Goal: Check status: Check status

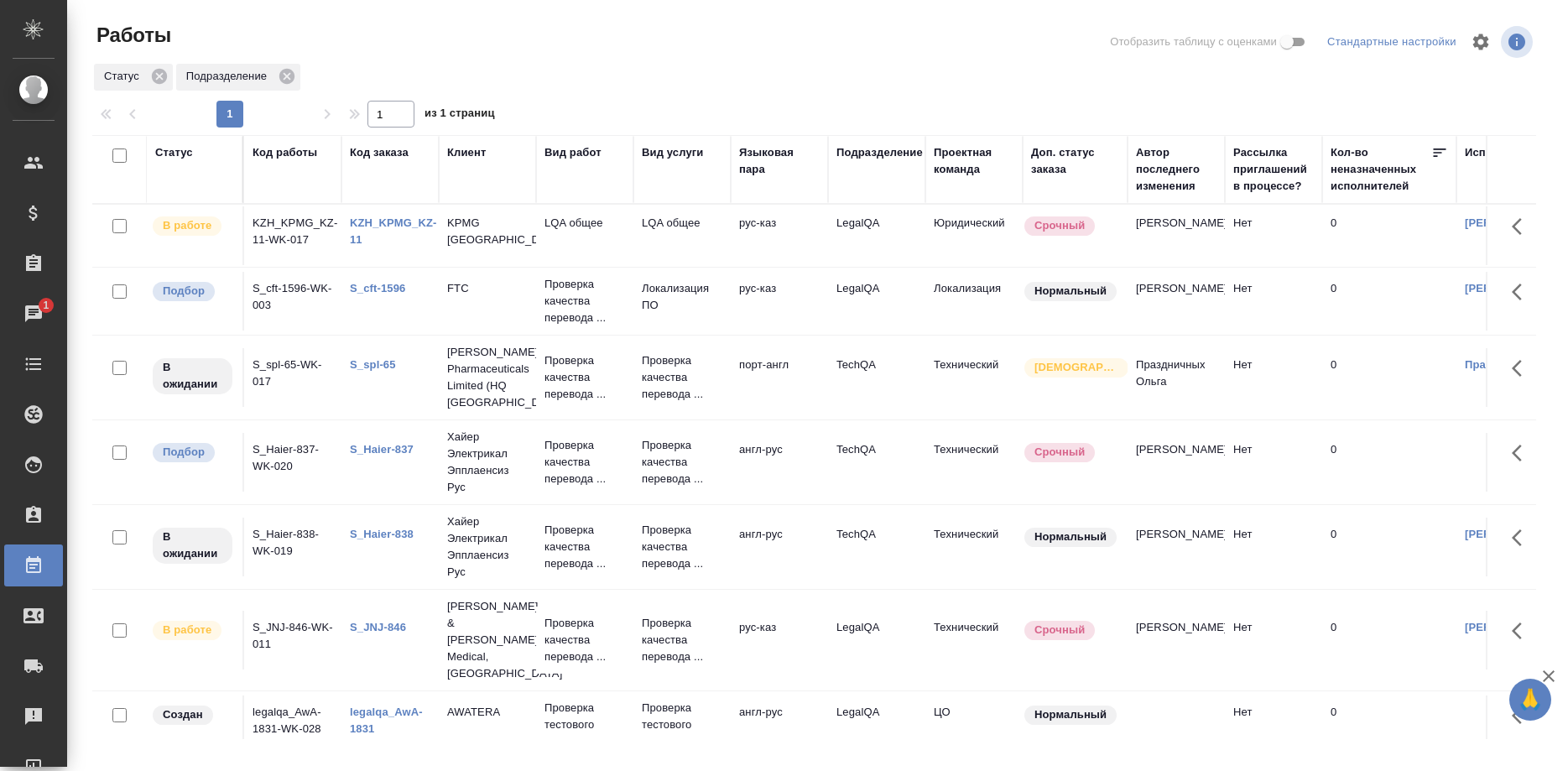
click at [410, 223] on link "KZH_KPMG_KZ-11" at bounding box center [393, 230] width 87 height 29
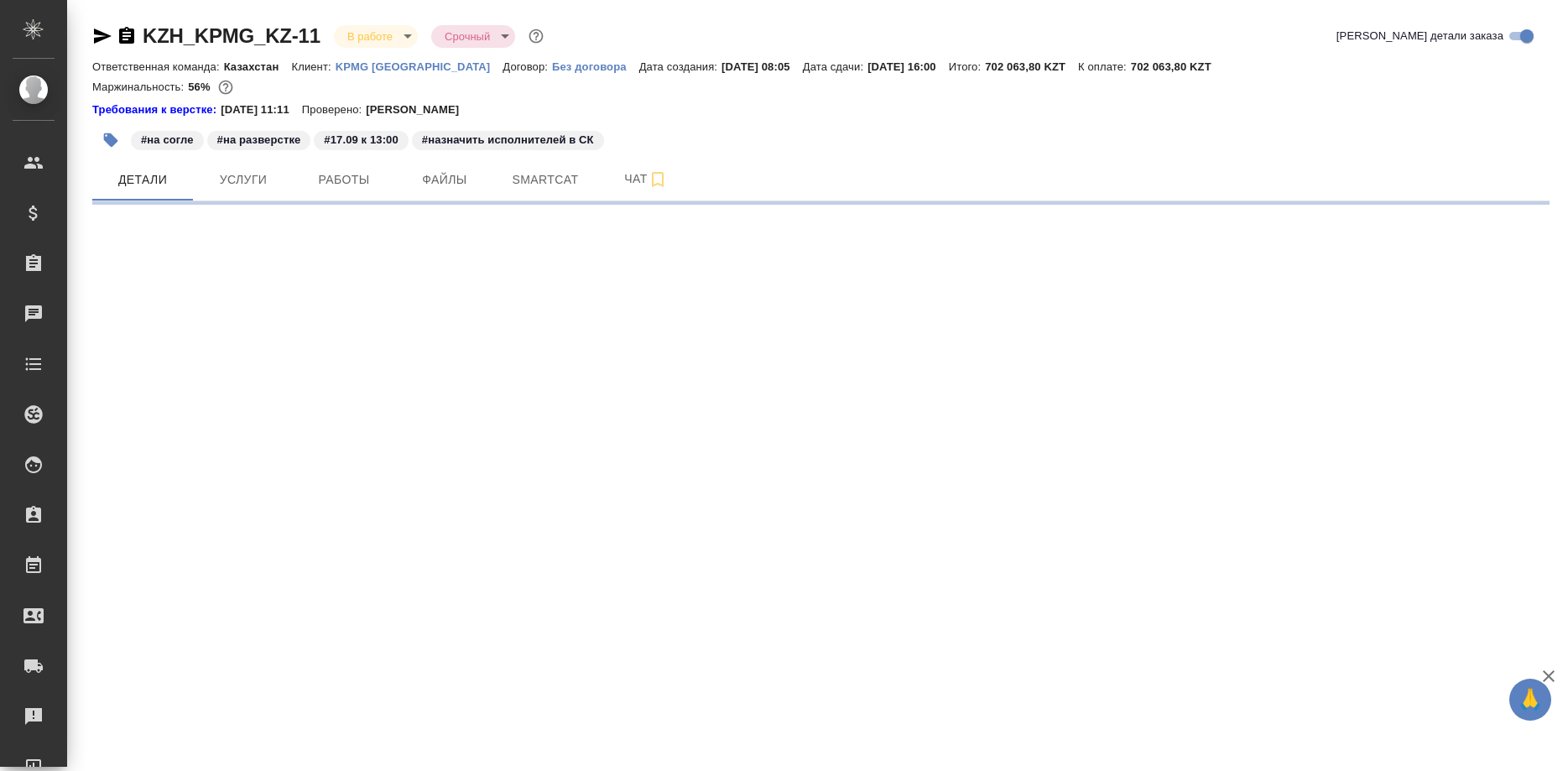
select select "RU"
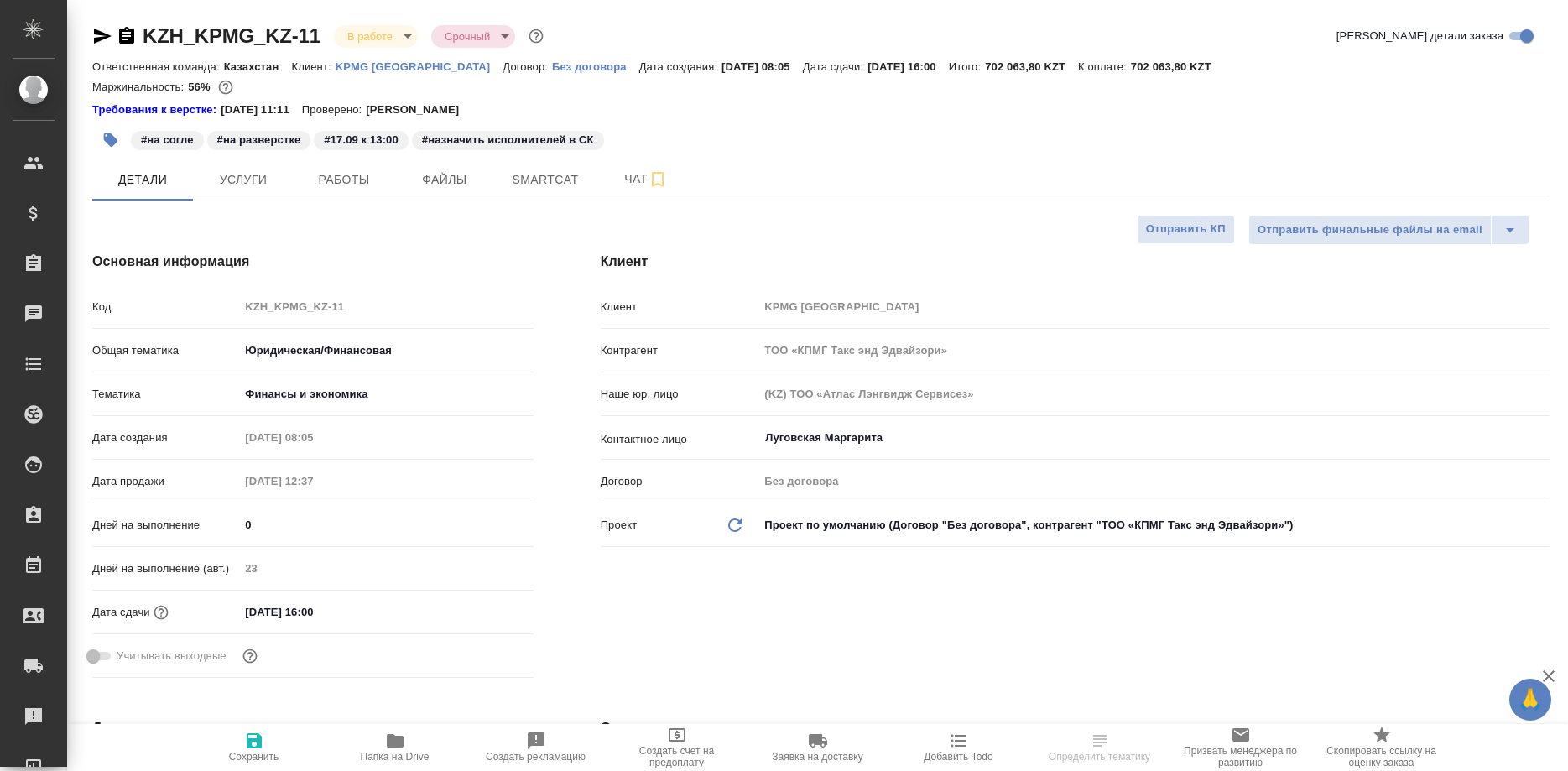
type textarea "x"
click at [352, 187] on span "Работы" at bounding box center [345, 180] width 81 height 21
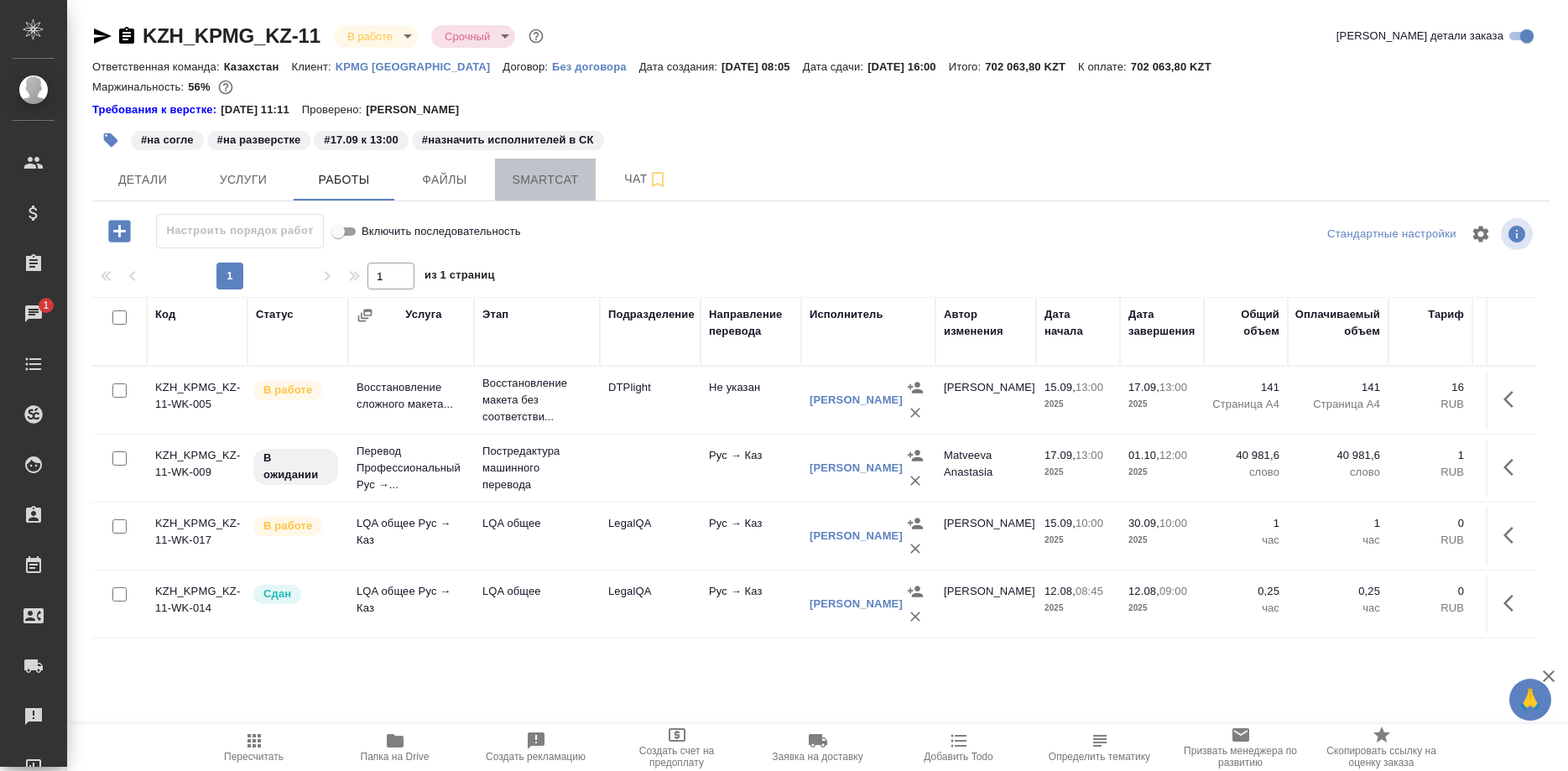
click at [545, 181] on span "Smartcat" at bounding box center [546, 180] width 81 height 21
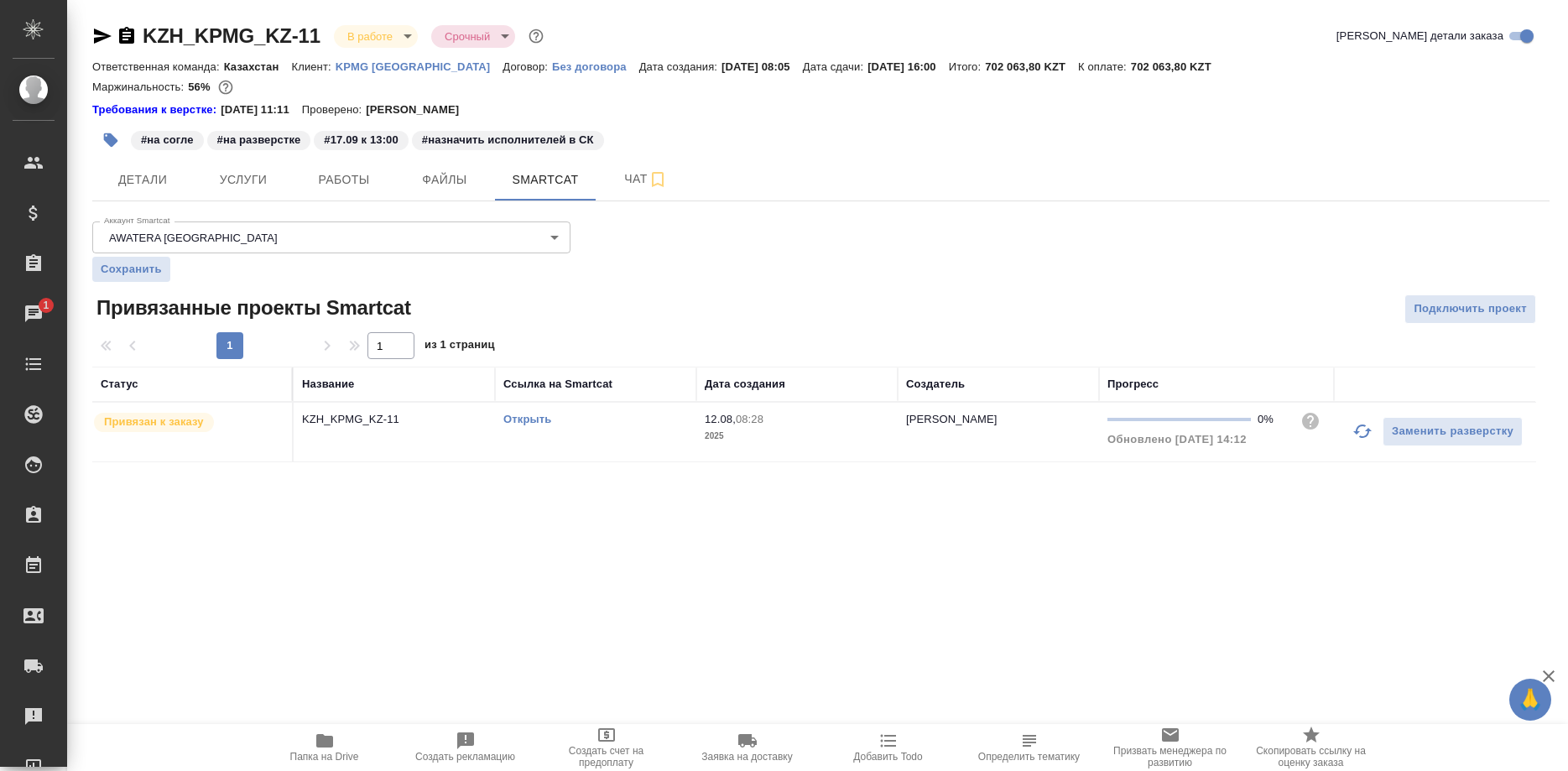
click at [1357, 438] on icon "button" at bounding box center [1362, 431] width 20 height 20
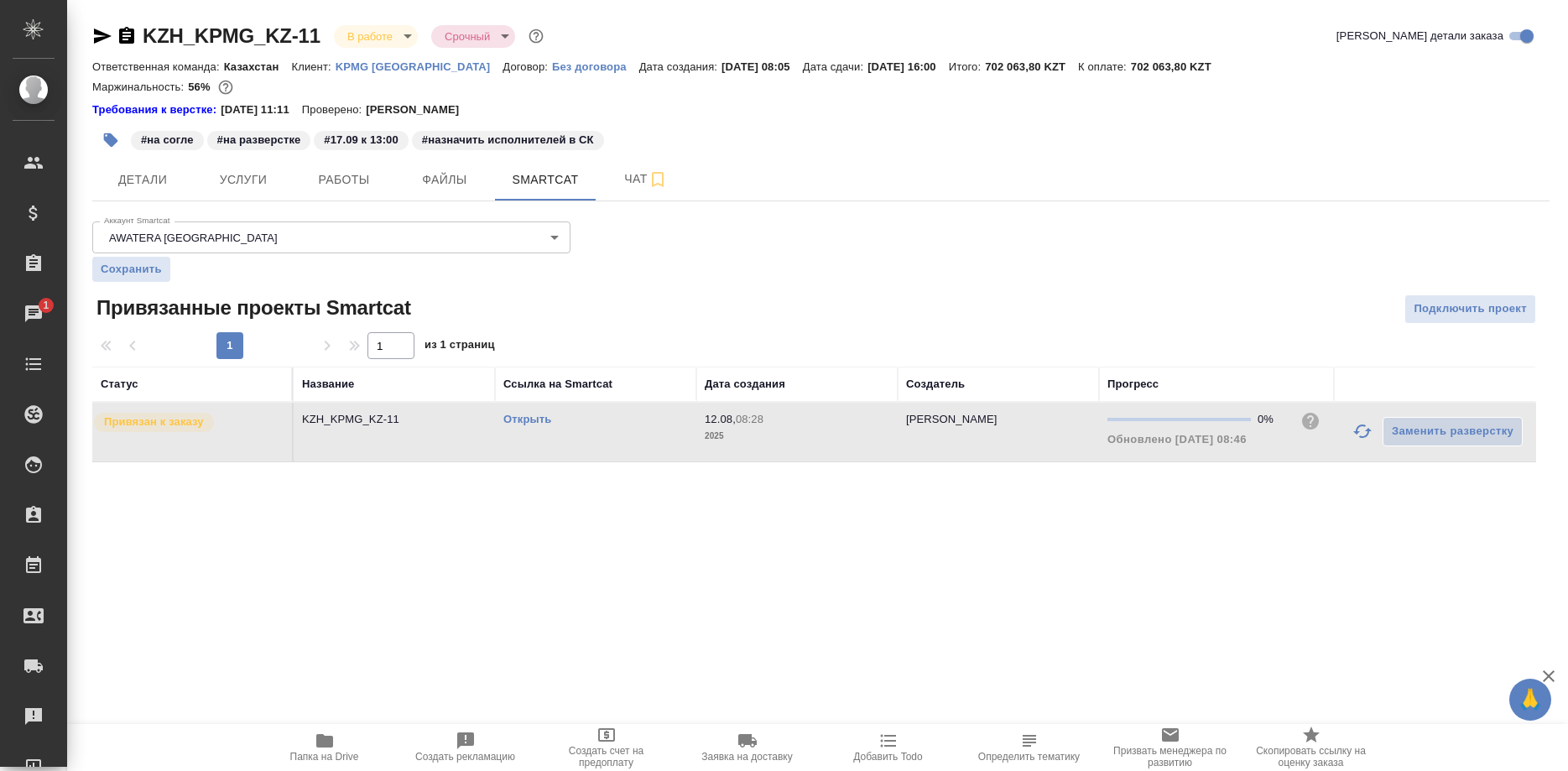
click at [401, 65] on p "KPMG Kazakhstan" at bounding box center [419, 67] width 168 height 12
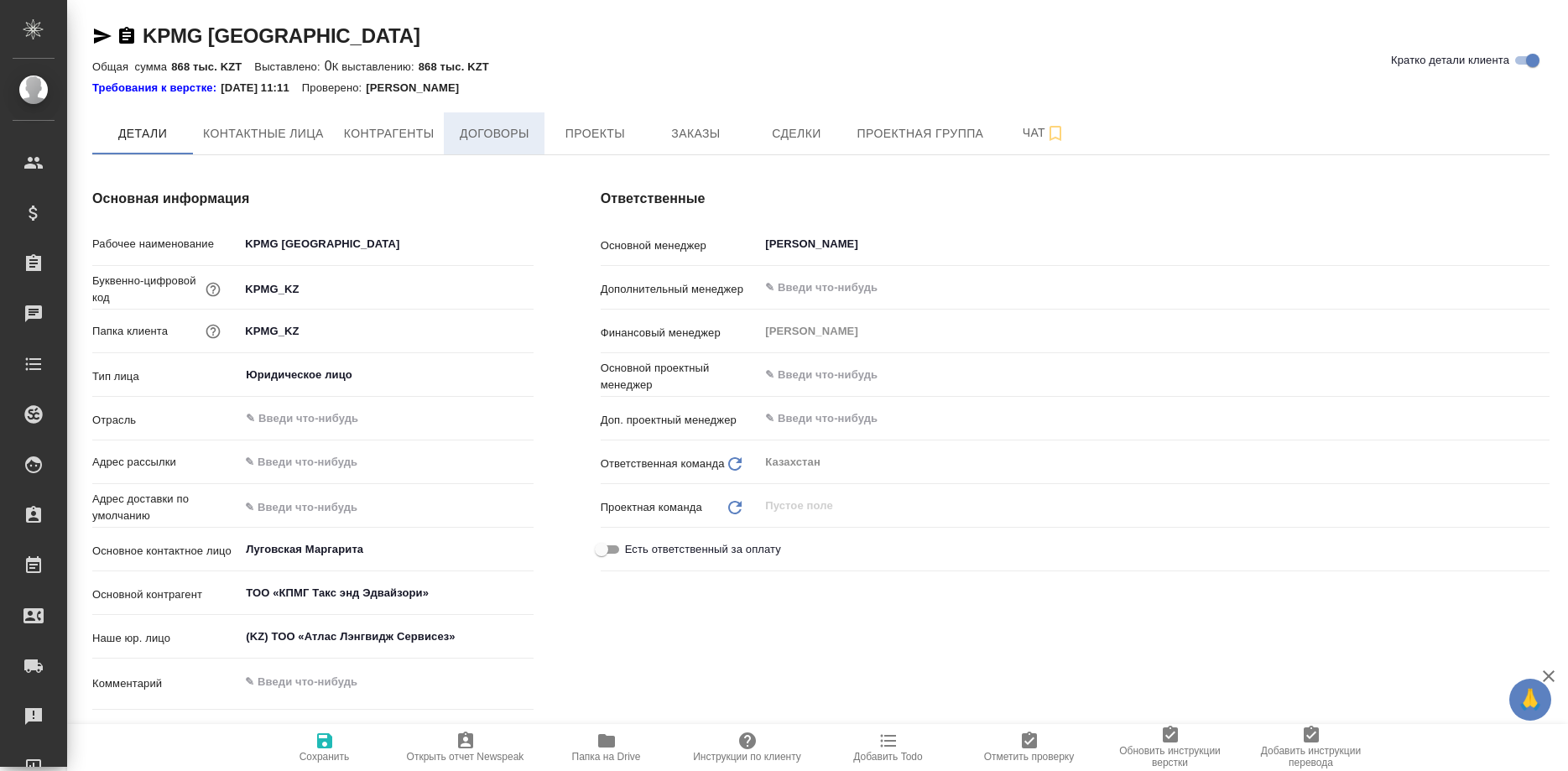
type textarea "x"
click at [686, 136] on span "Заказы" at bounding box center [696, 134] width 81 height 21
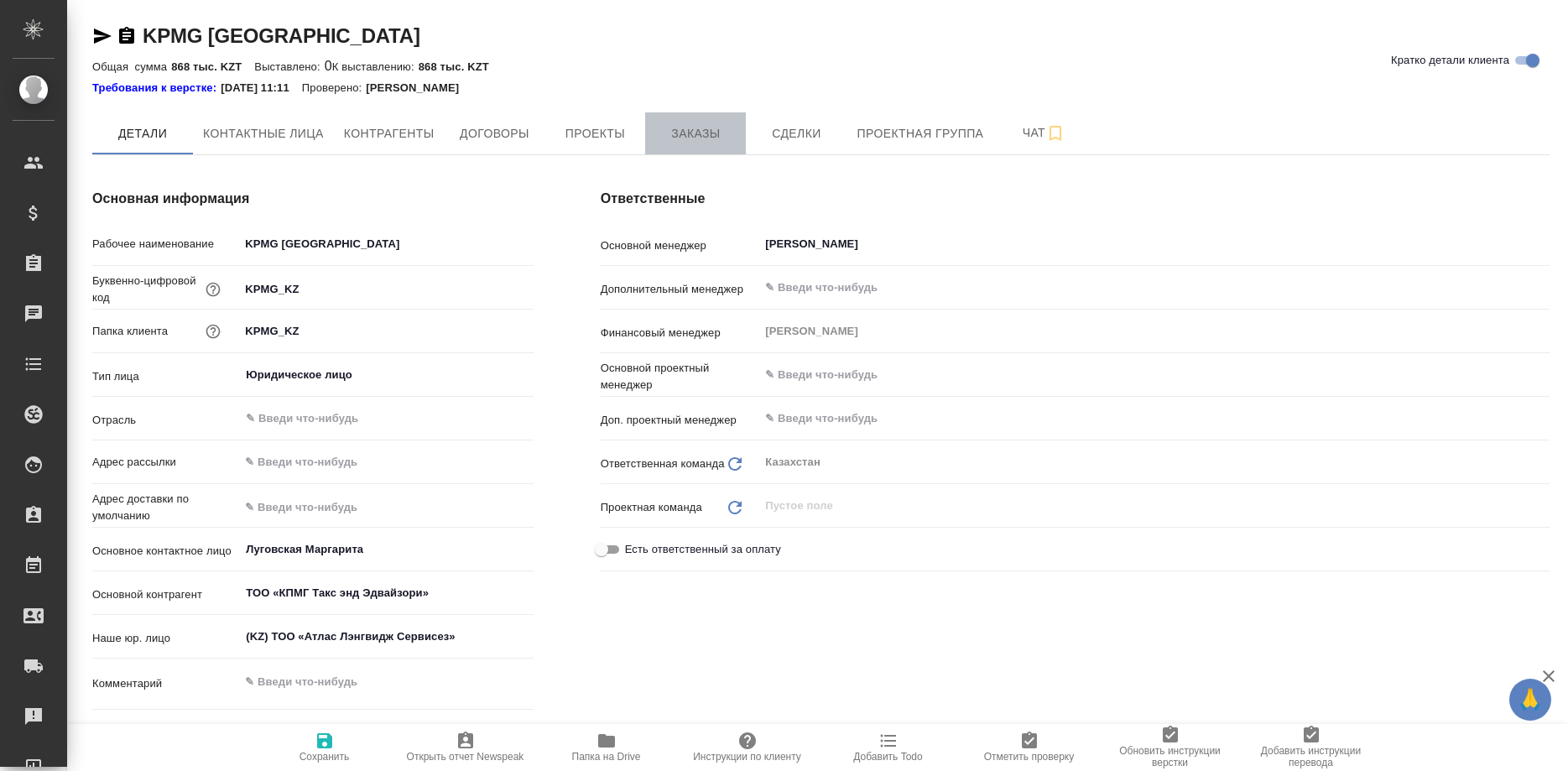
type textarea "x"
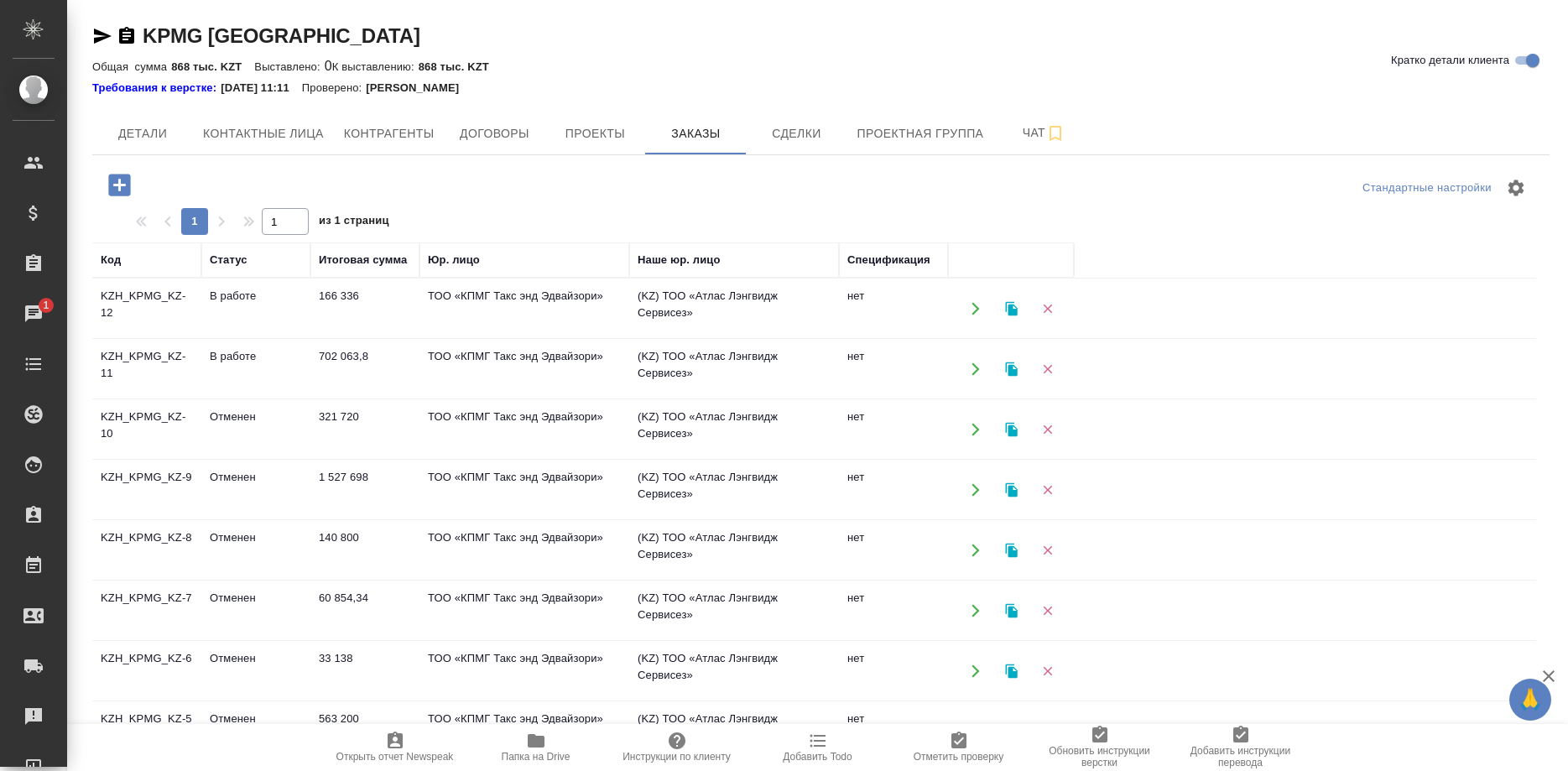
click at [152, 298] on td "KZH_KPMG_KZ-12" at bounding box center [147, 309] width 109 height 59
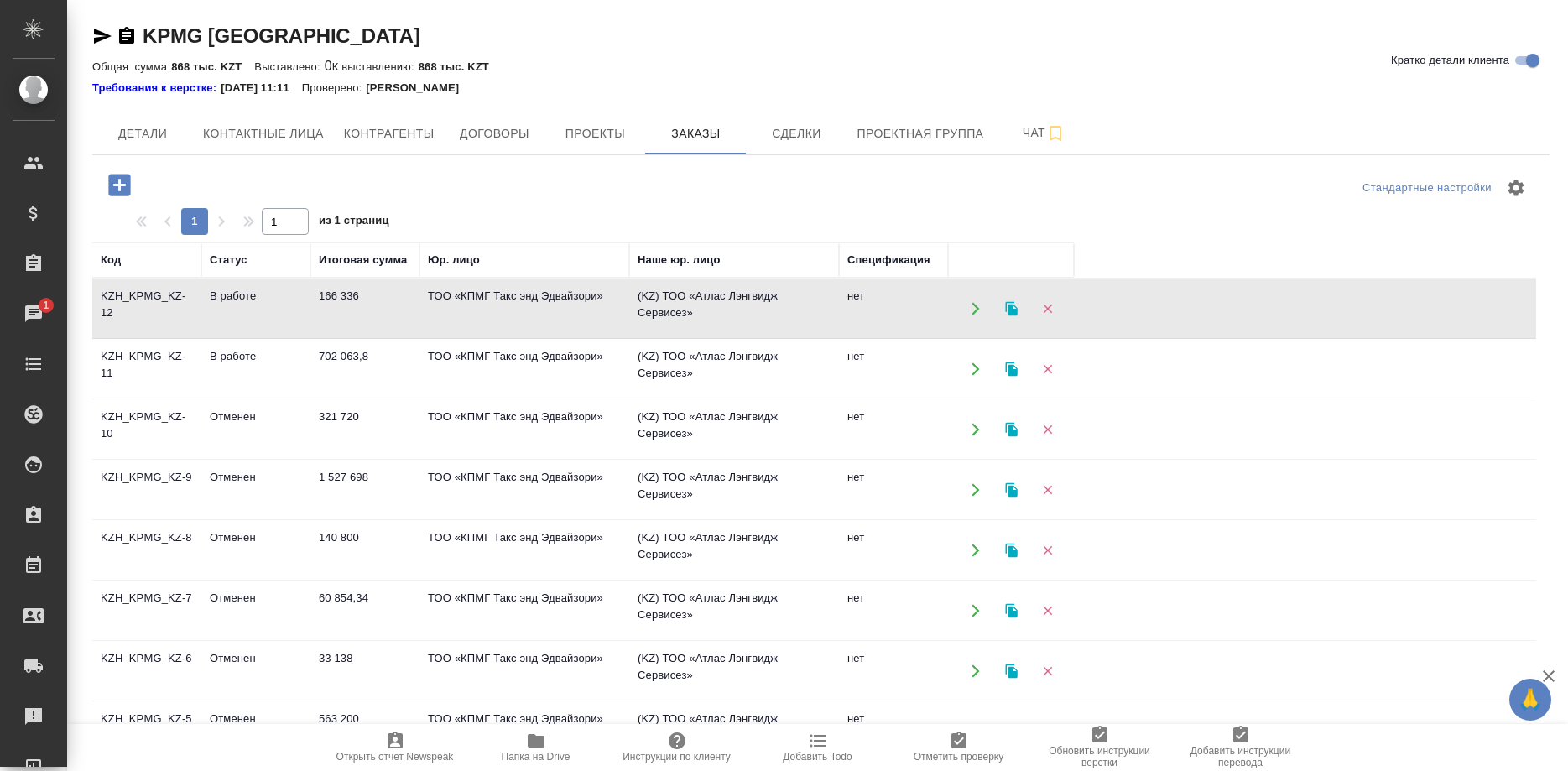
click at [152, 298] on td "KZH_KPMG_KZ-12" at bounding box center [147, 309] width 109 height 59
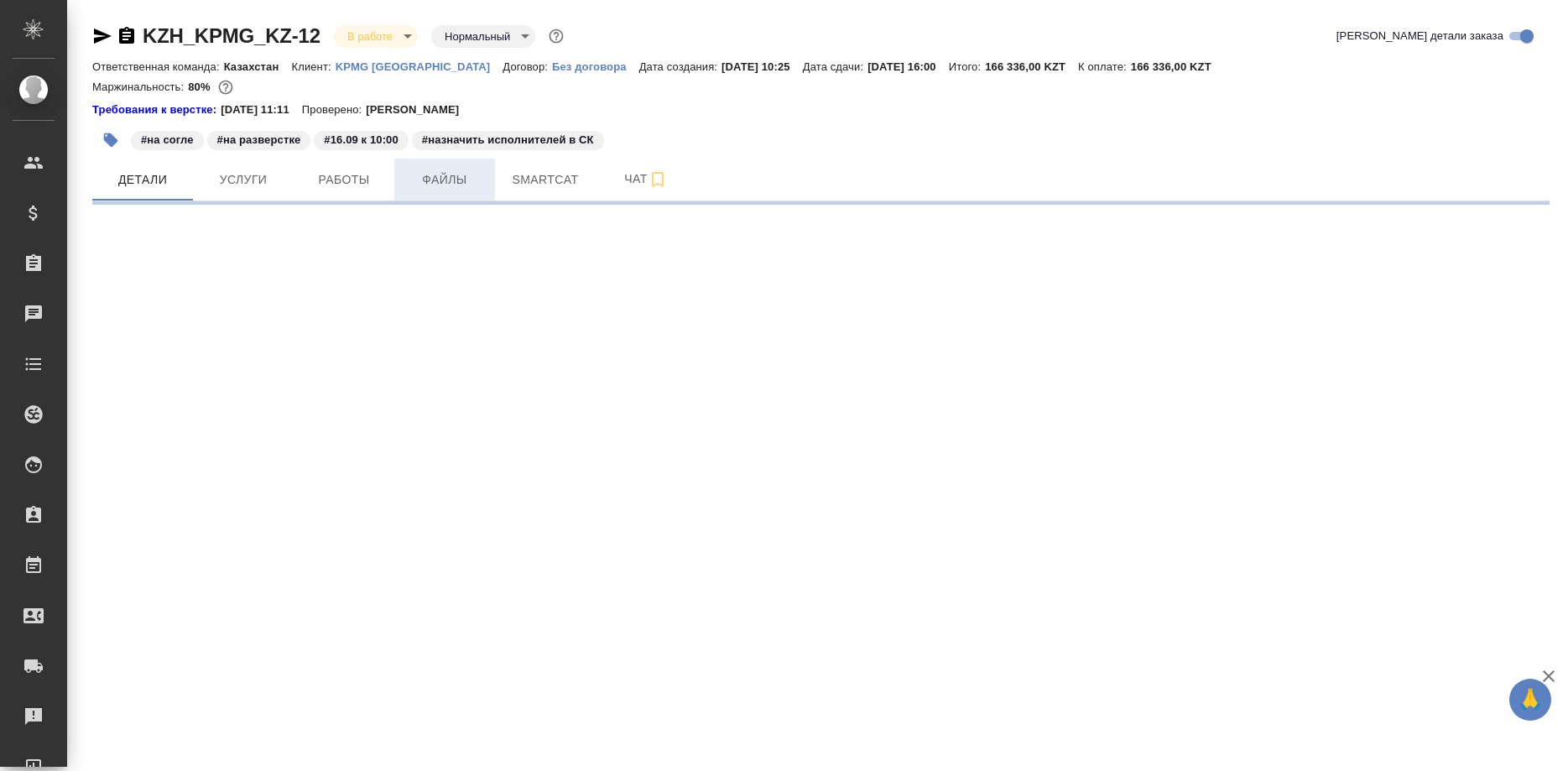
select select "RU"
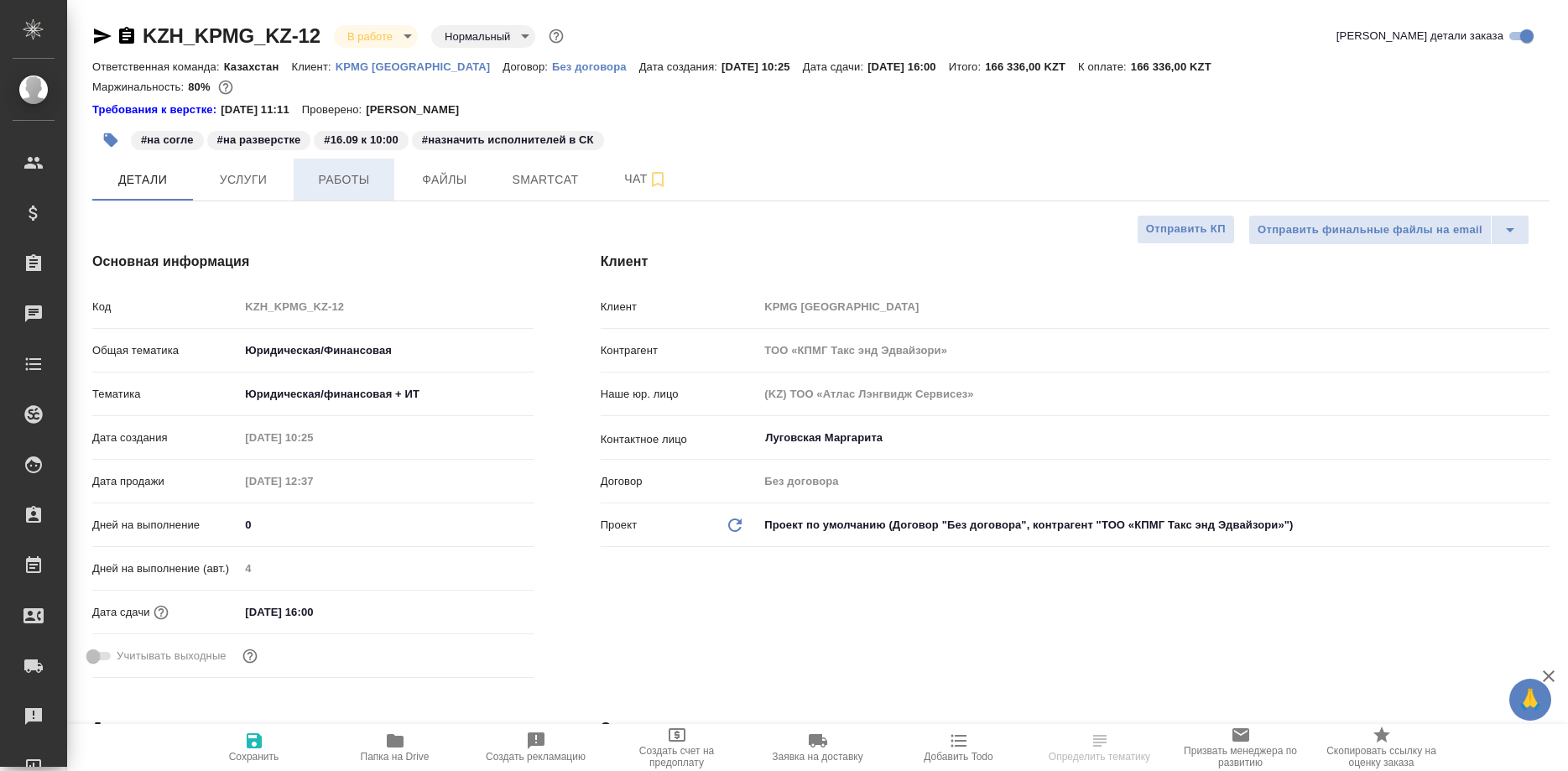
type textarea "x"
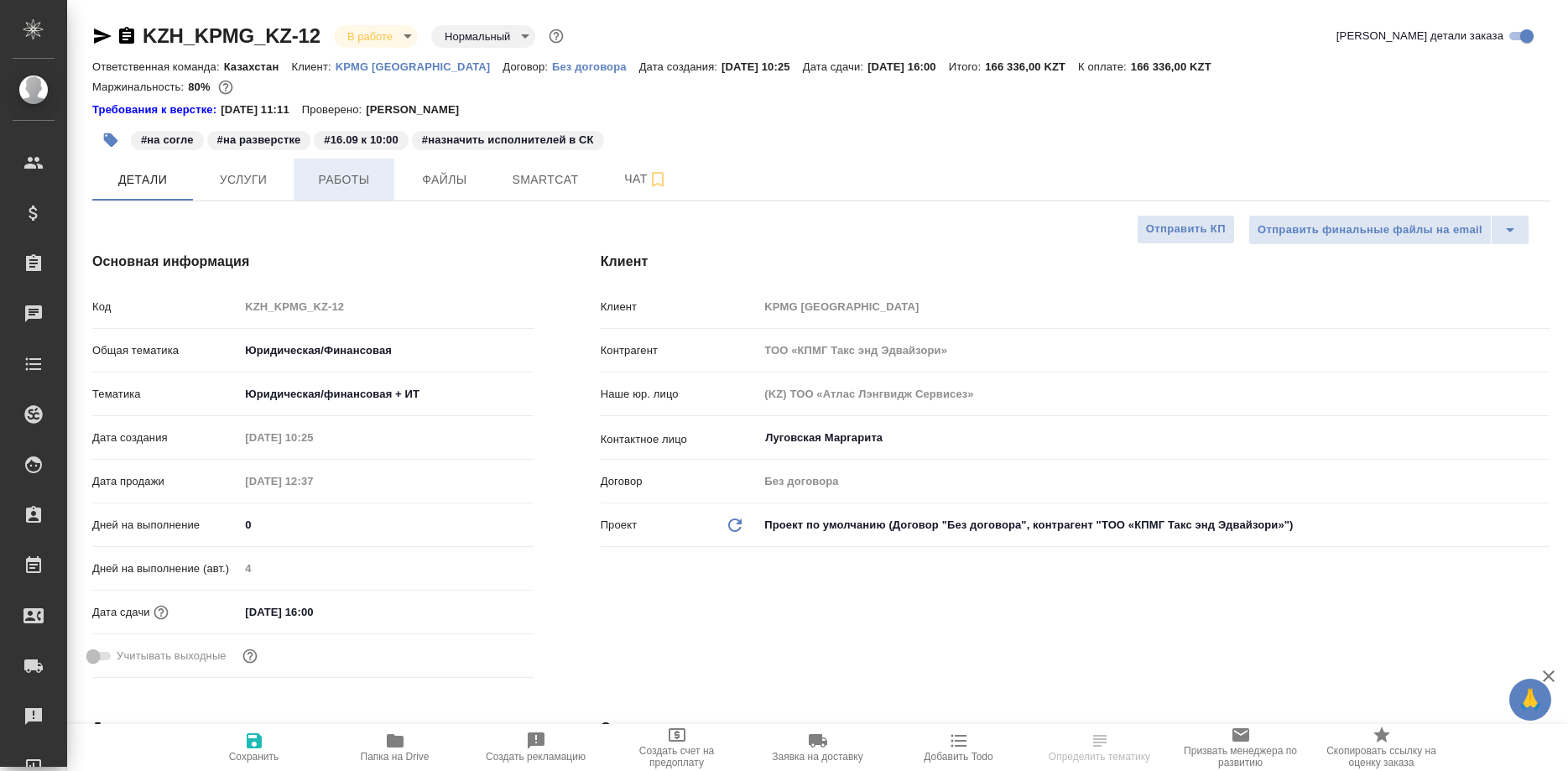
type textarea "x"
click at [371, 178] on span "Работы" at bounding box center [345, 180] width 81 height 21
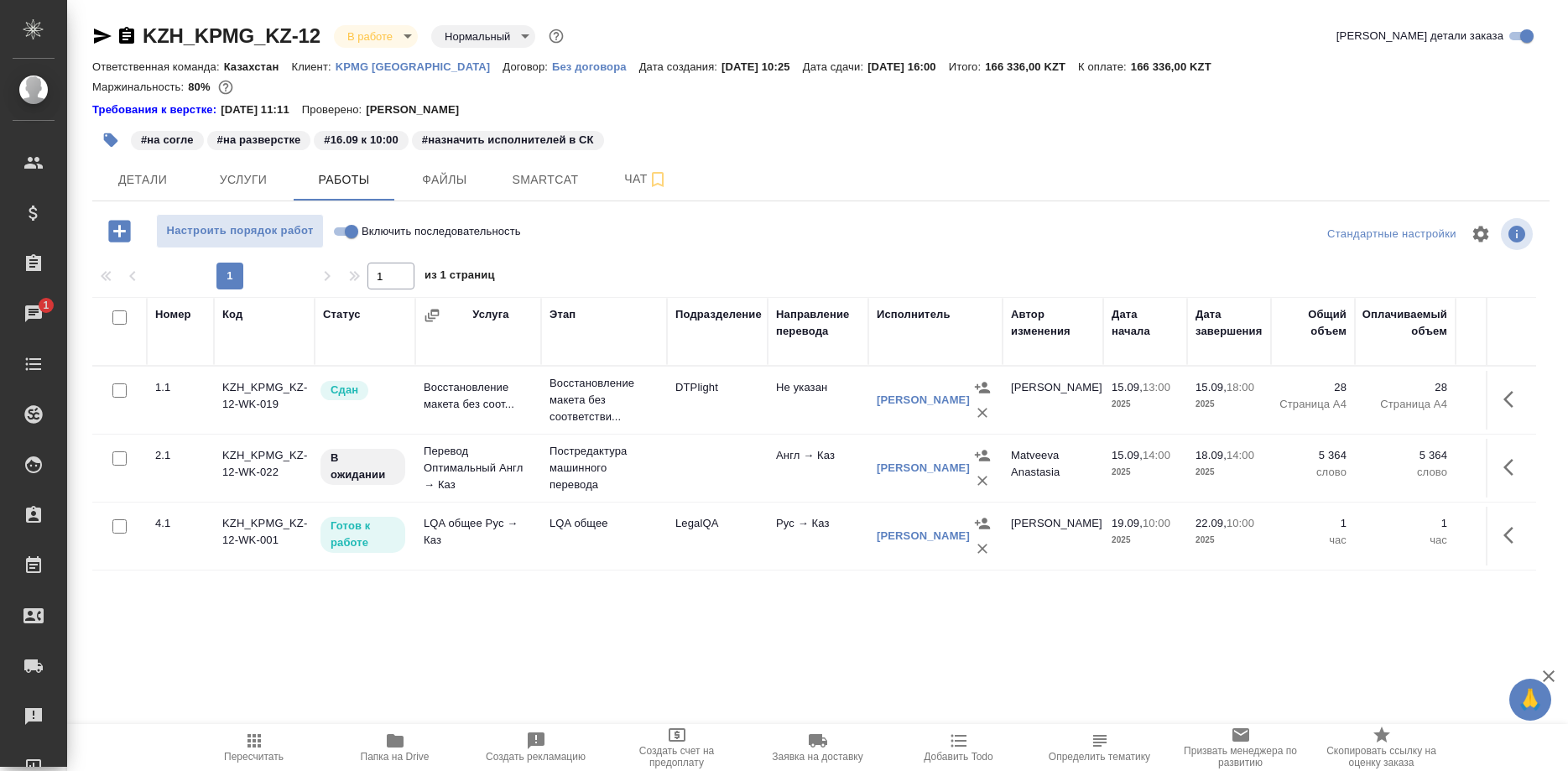
click at [367, 665] on div "Номер Код Статус Услуга Этап Подразделение Направление перевода Исполнитель Авт…" at bounding box center [814, 486] width 1444 height 378
click at [400, 609] on div "Номер Код Статус Услуга Этап Подразделение Направление перевода Исполнитель Авт…" at bounding box center [814, 486] width 1444 height 378
click at [251, 741] on icon "button" at bounding box center [254, 740] width 20 height 20
click at [254, 748] on icon "button" at bounding box center [254, 740] width 20 height 20
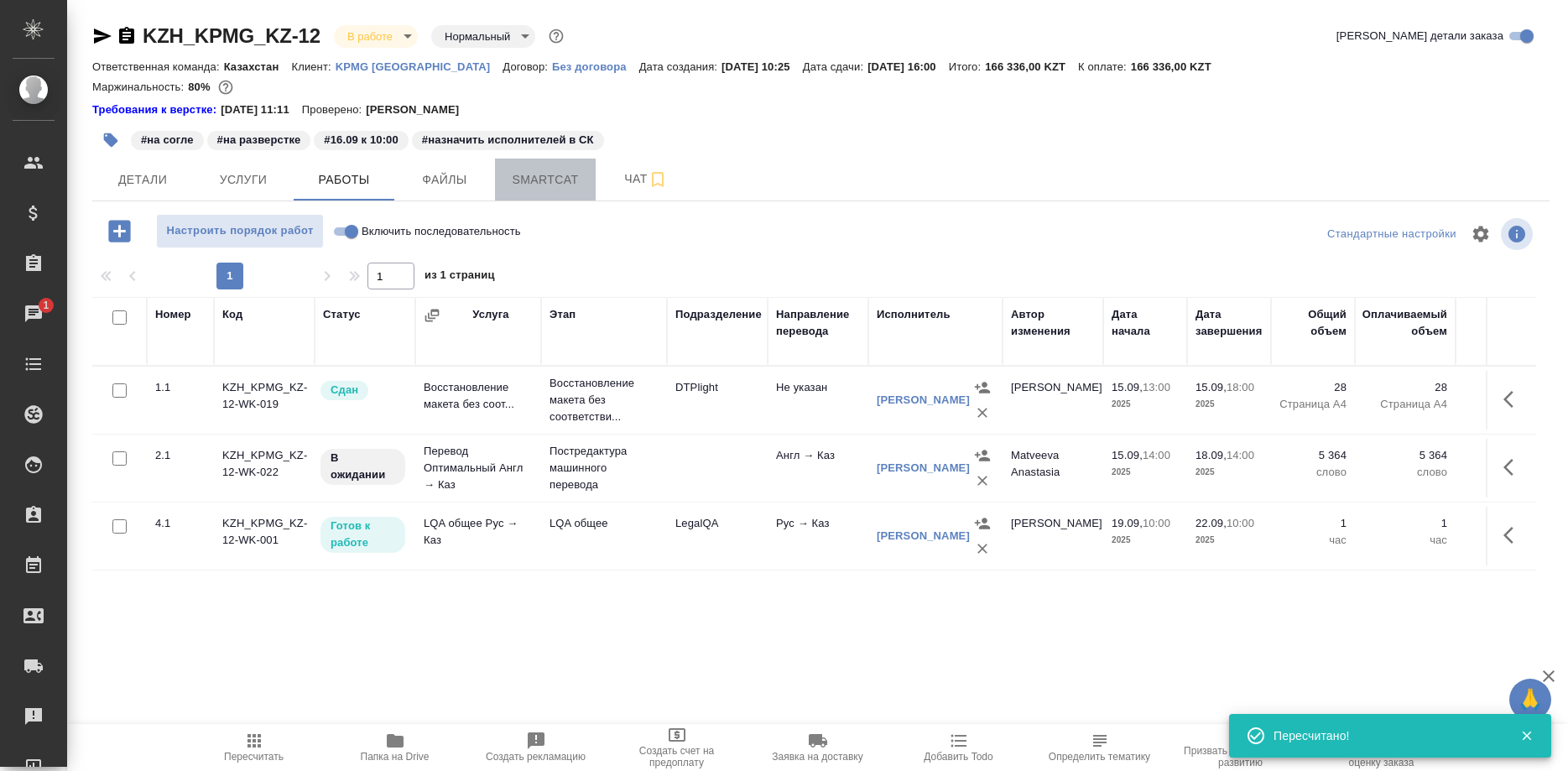
click at [514, 187] on span "Smartcat" at bounding box center [546, 180] width 81 height 21
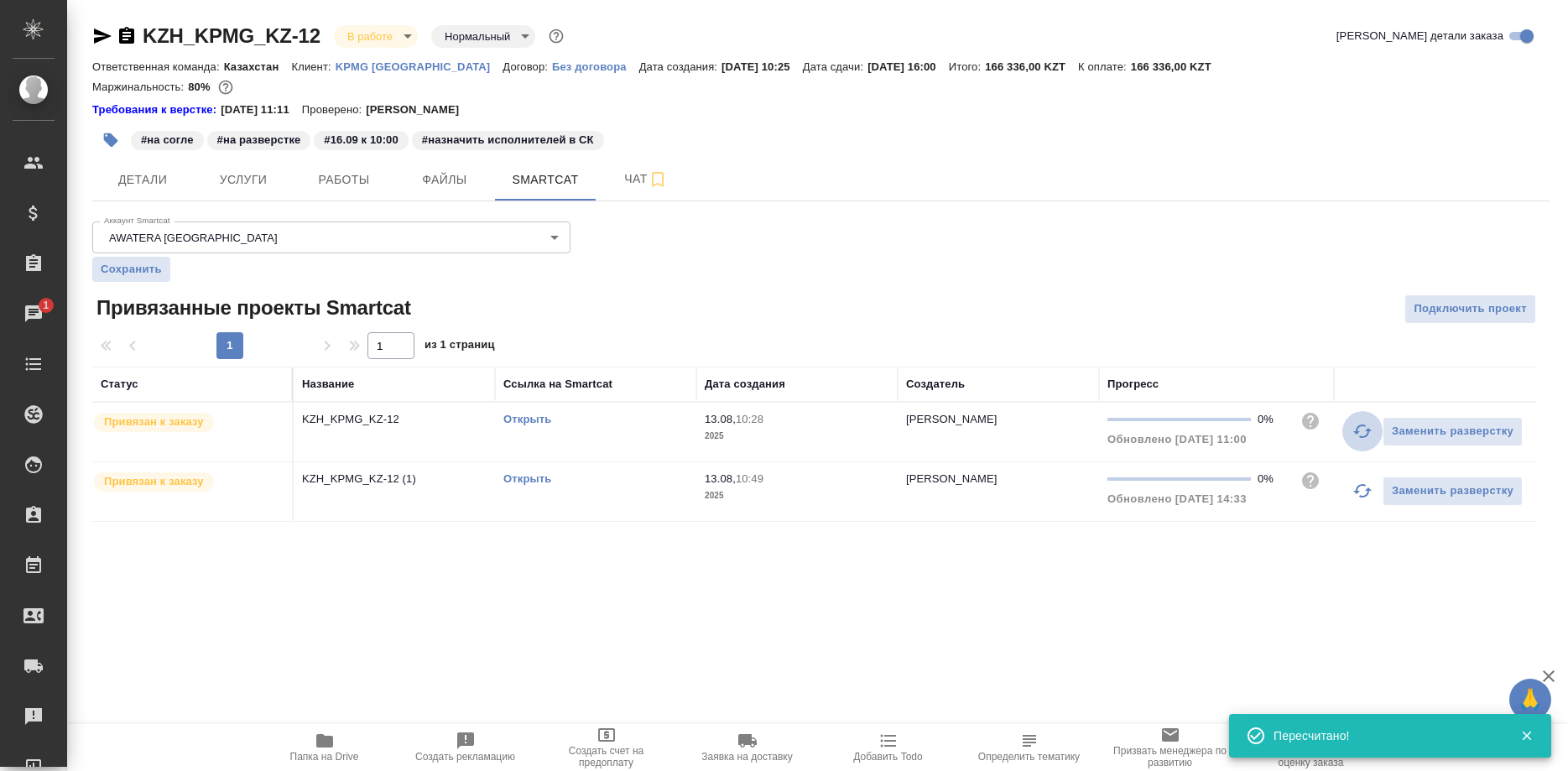
click at [1347, 429] on button "button" at bounding box center [1362, 432] width 40 height 40
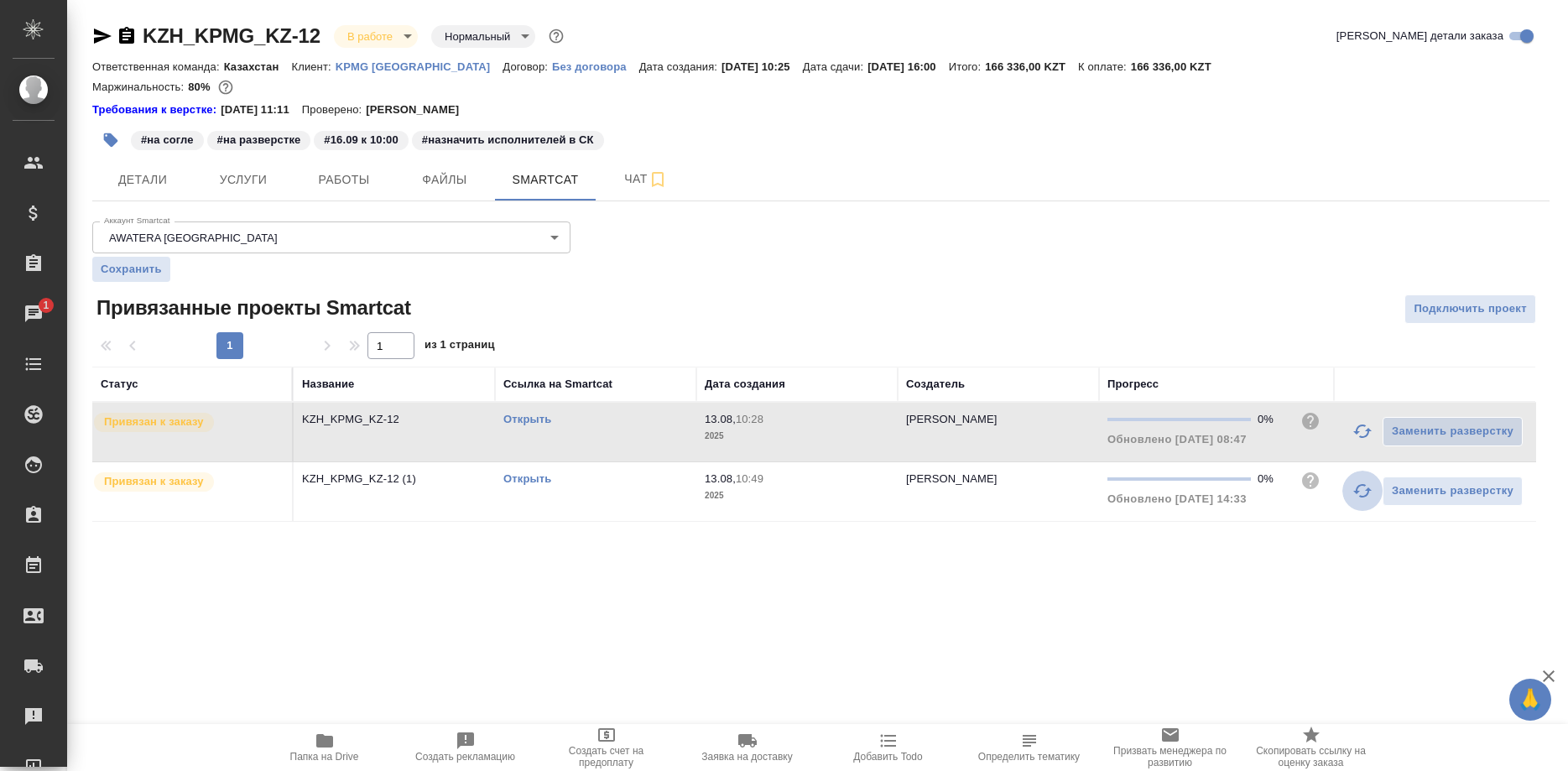
click at [1357, 488] on icon "button" at bounding box center [1362, 491] width 18 height 13
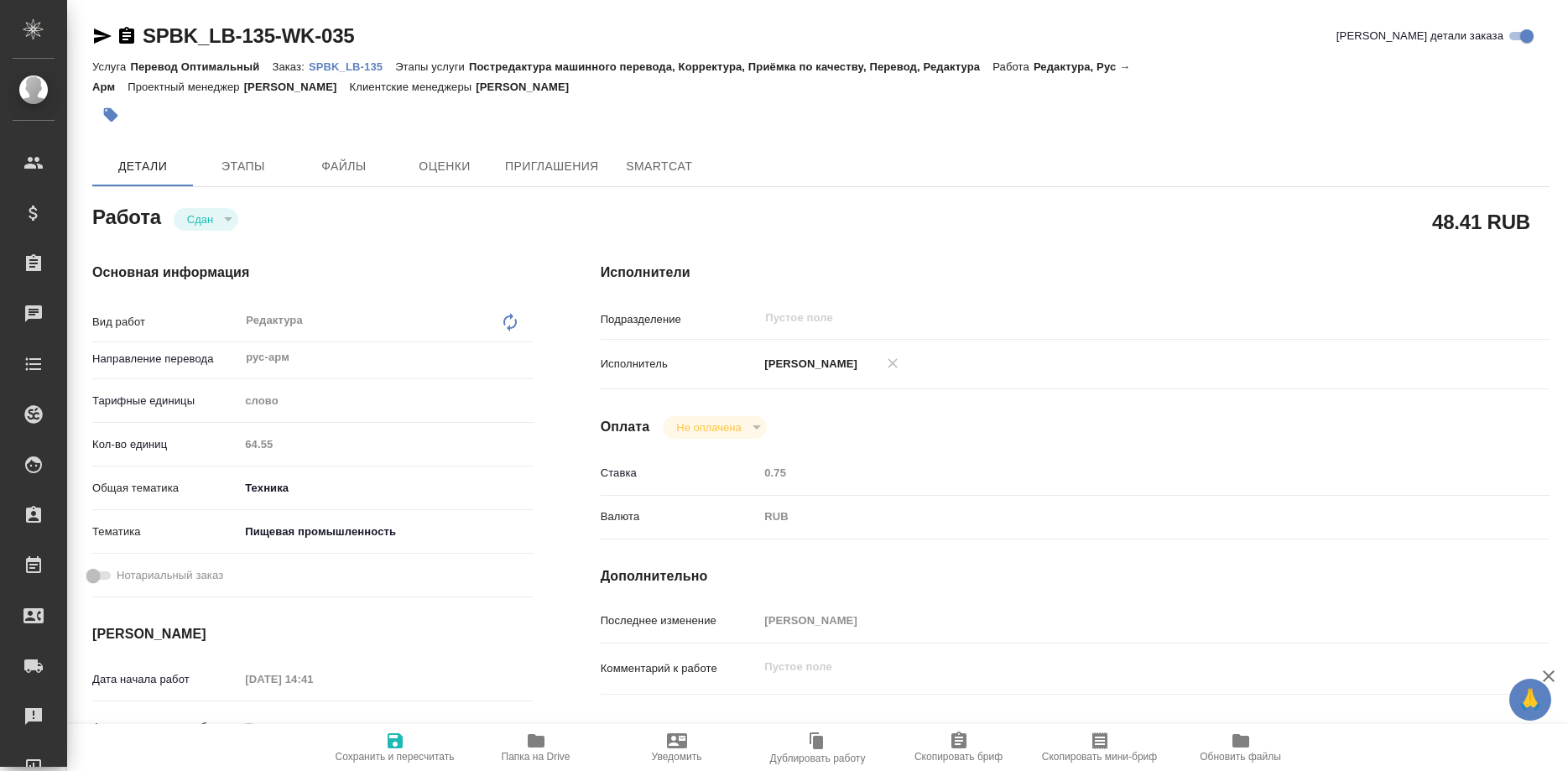
type textarea "x"
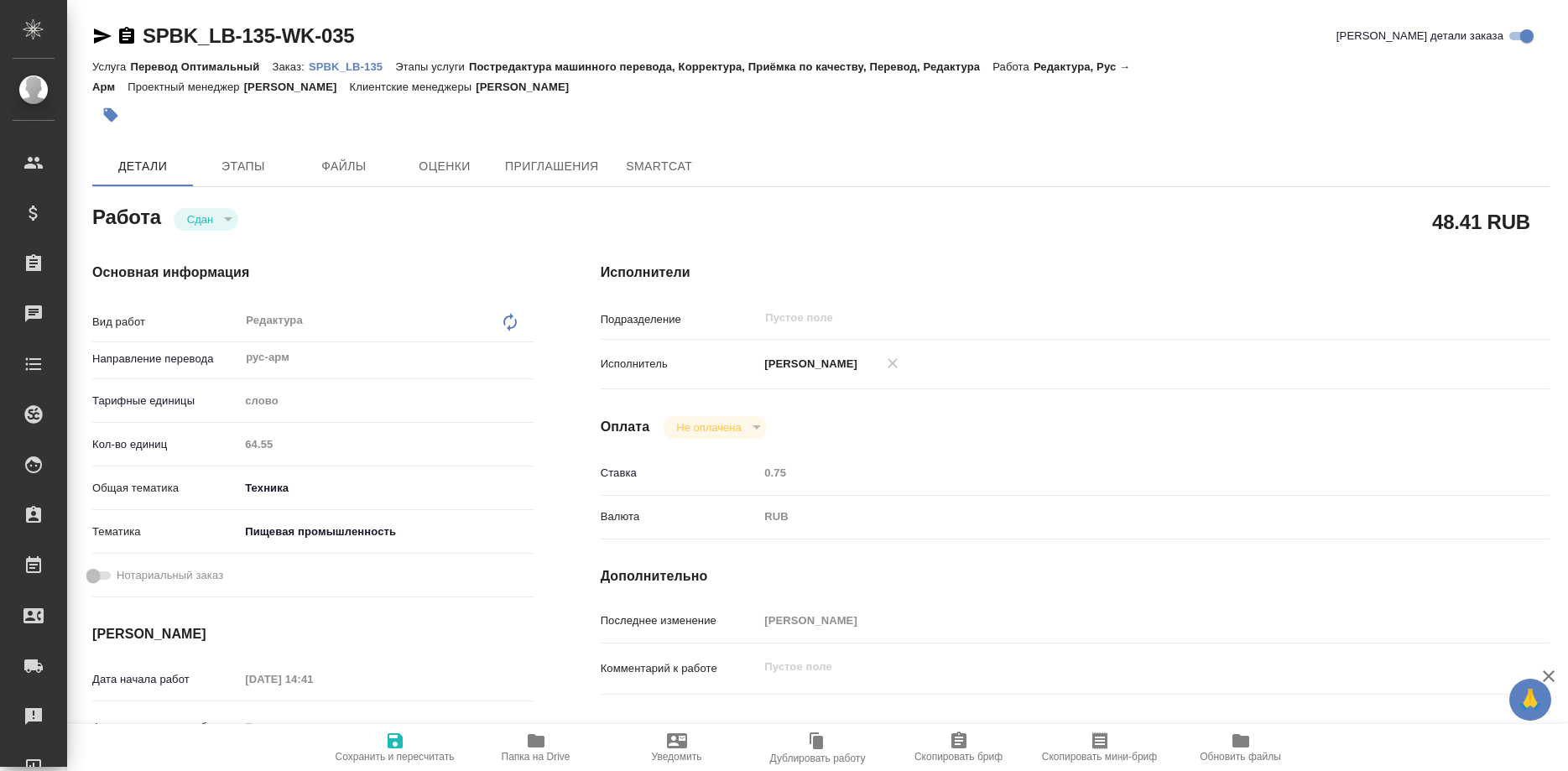
type textarea "x"
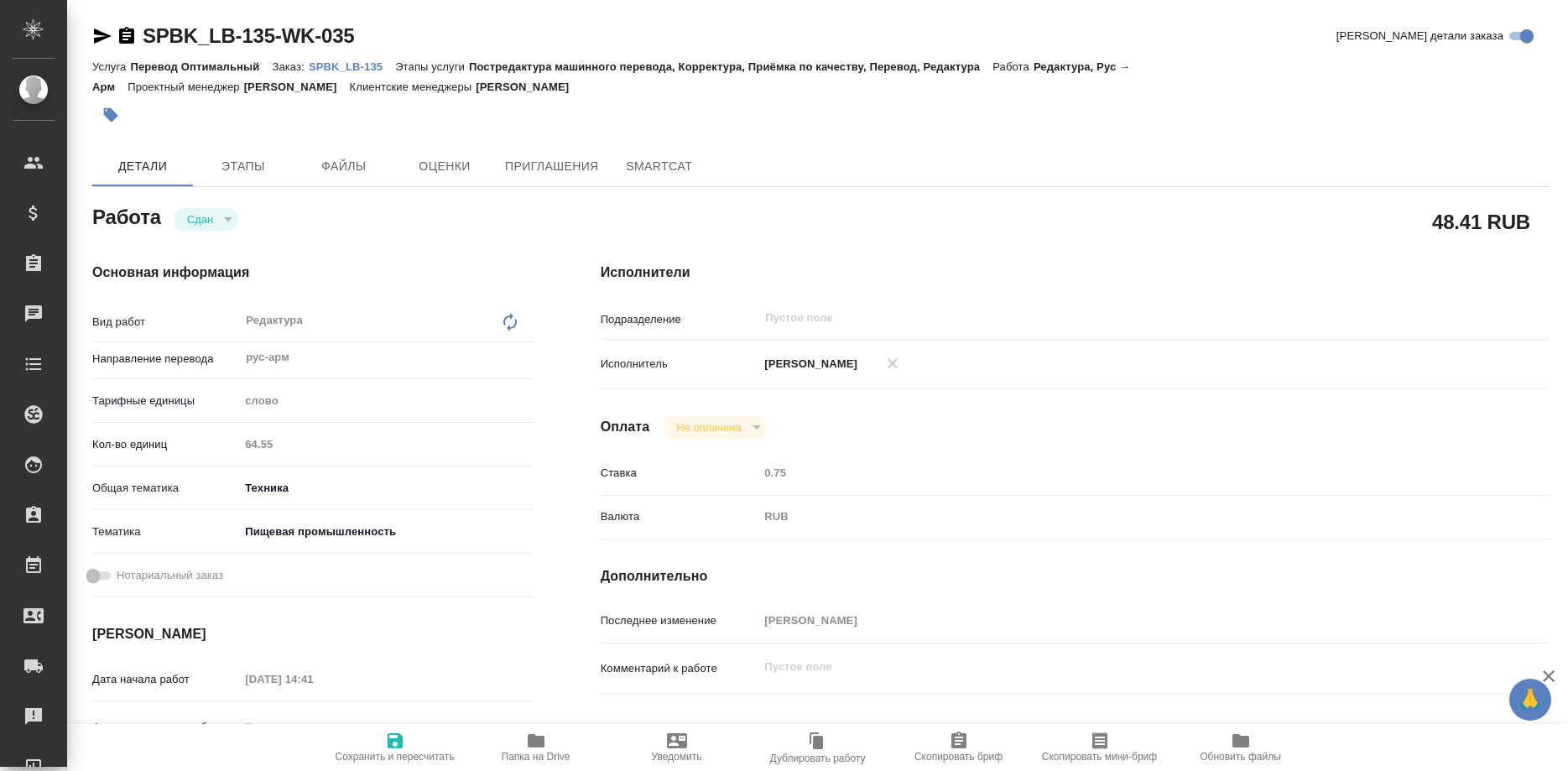
type textarea "x"
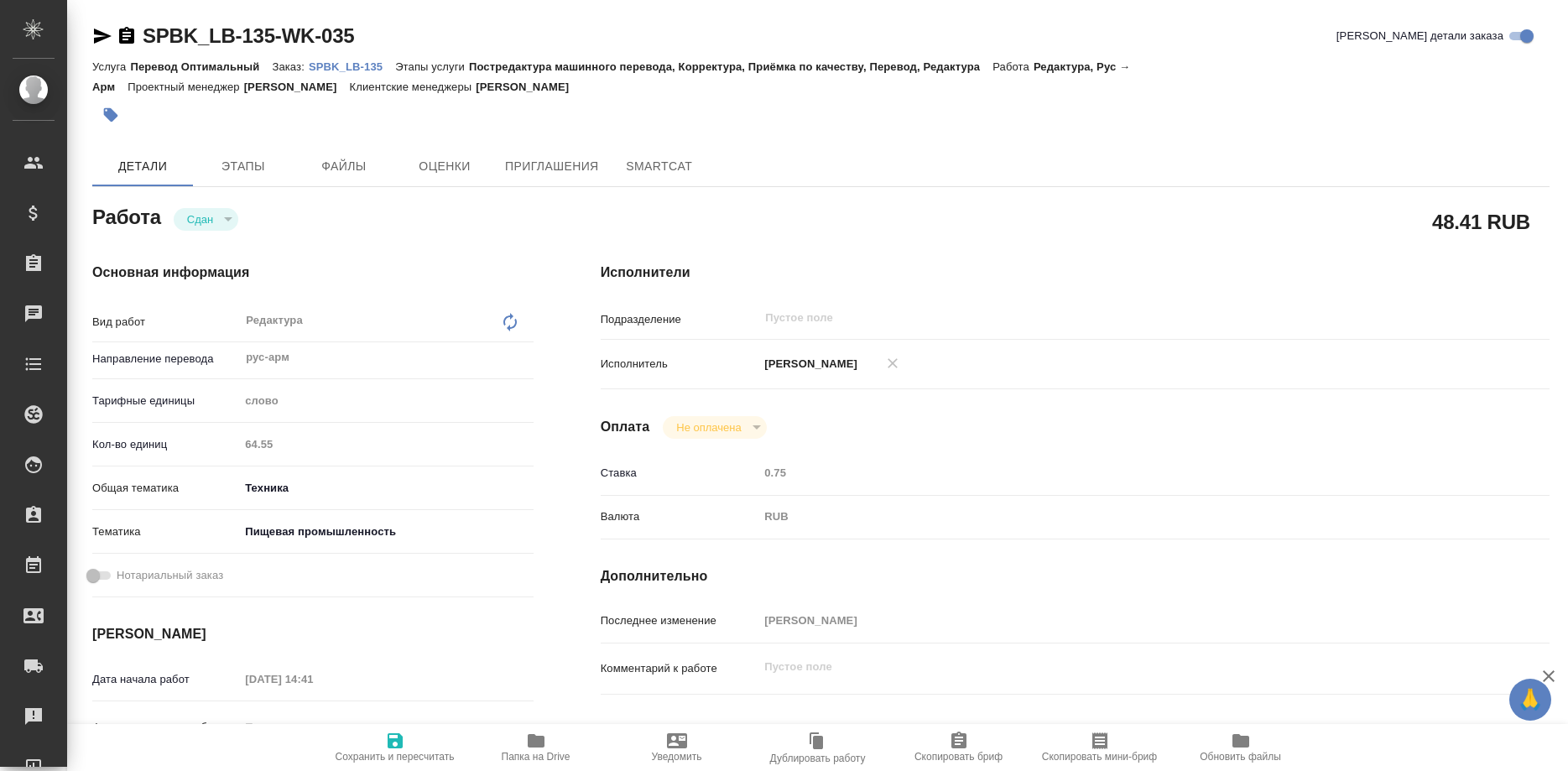
click at [352, 62] on p "SPBK_LB-135" at bounding box center [352, 67] width 86 height 12
type textarea "x"
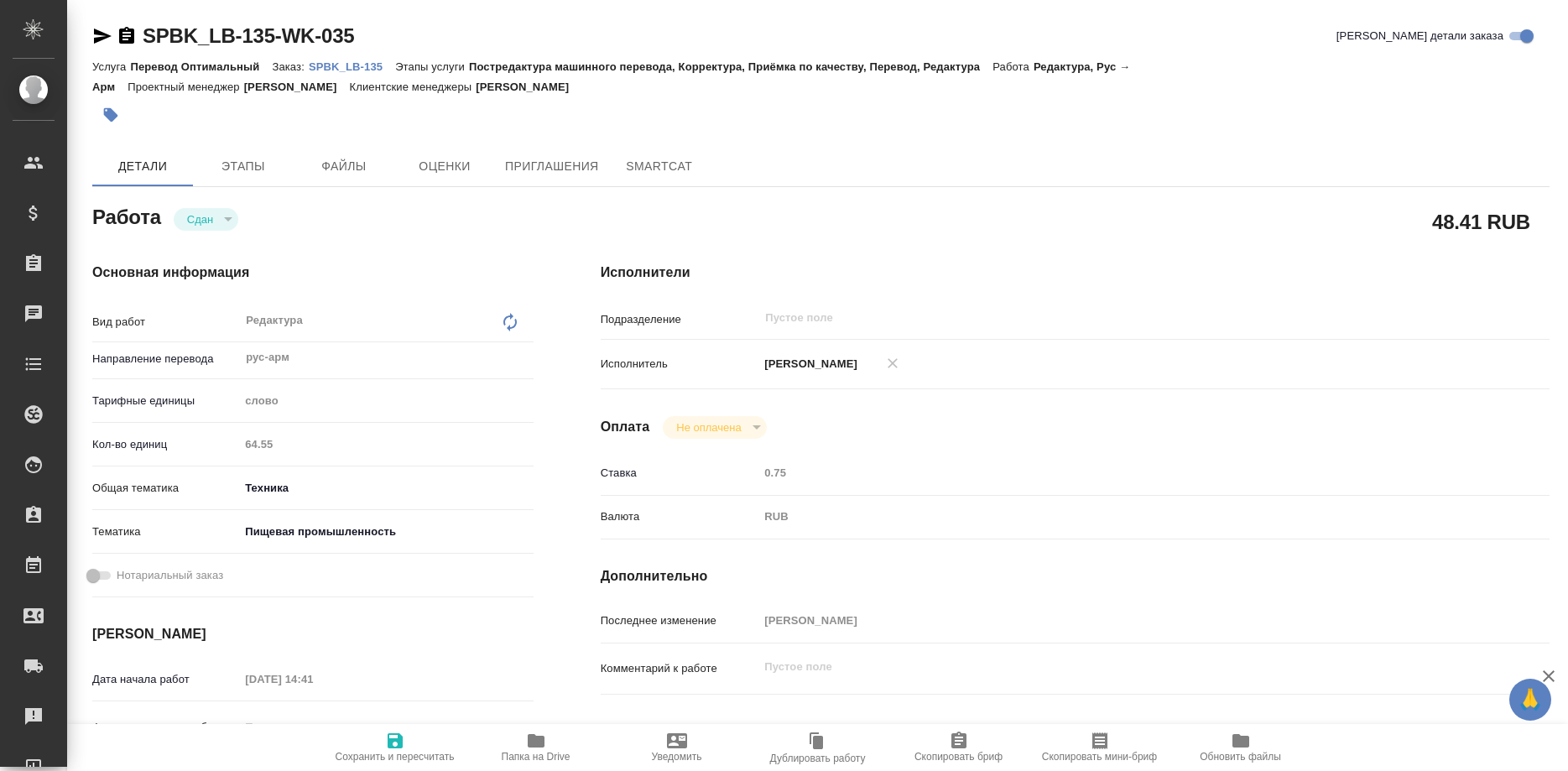
type textarea "x"
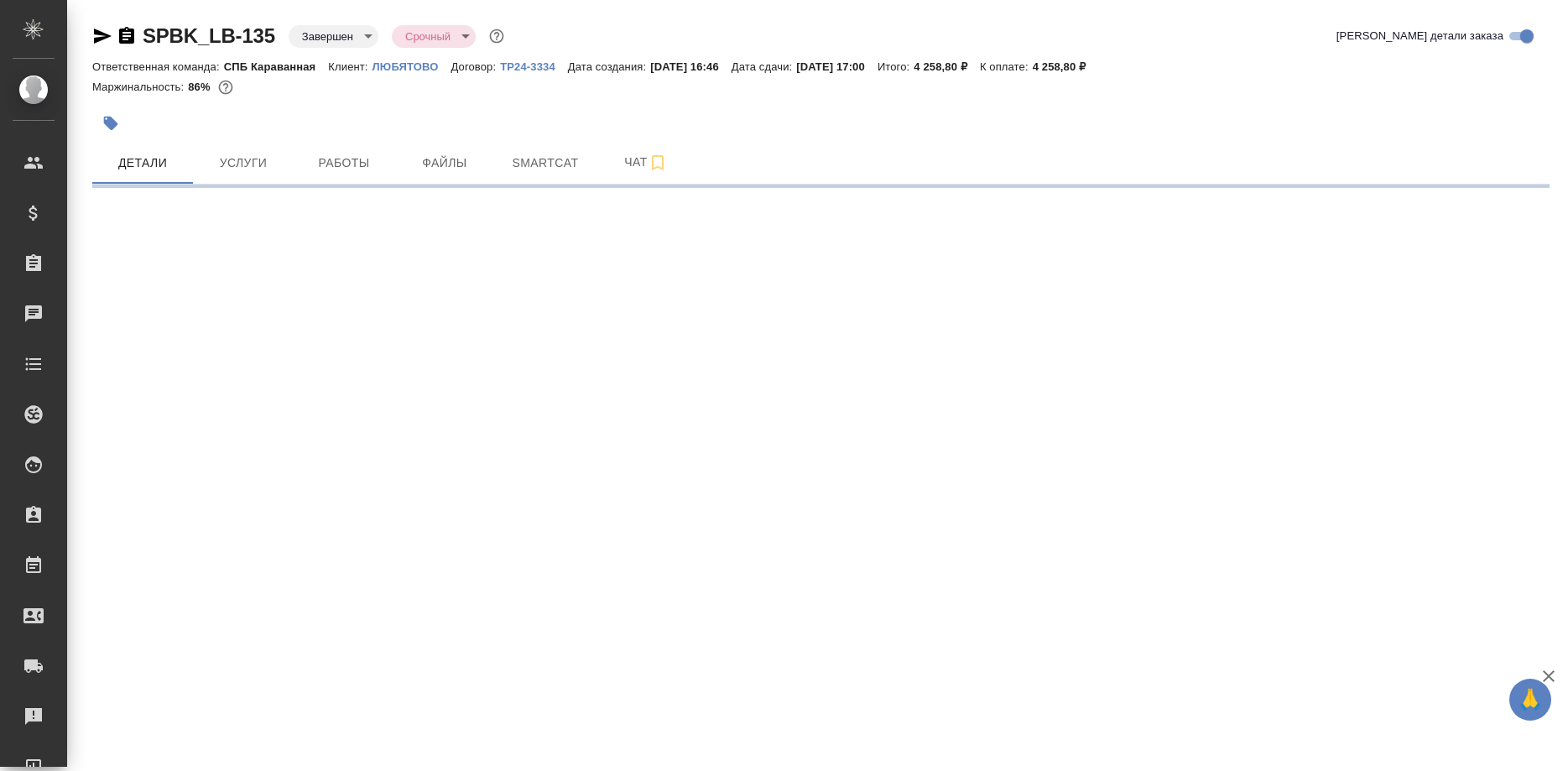
select select "RU"
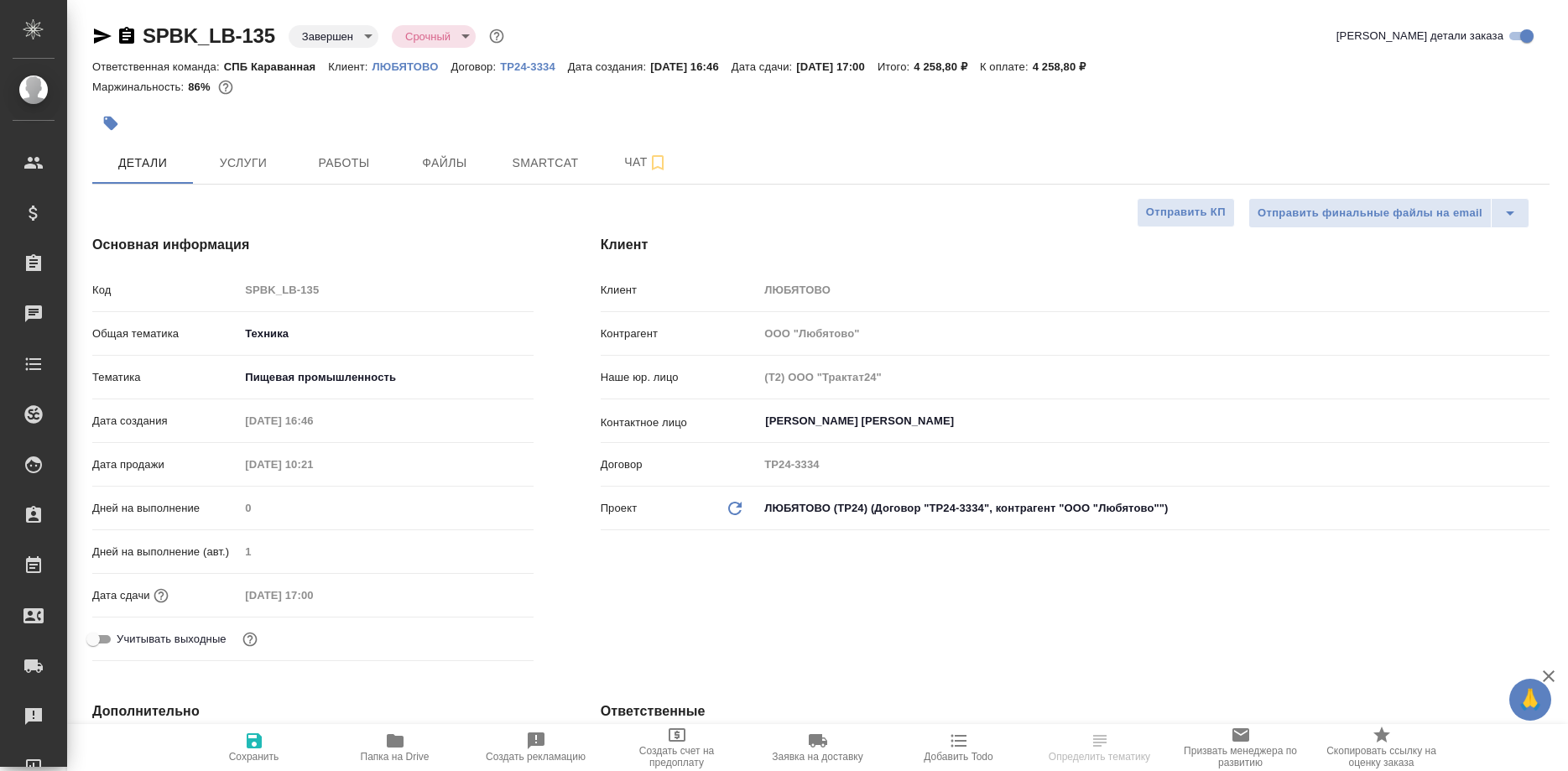
click at [415, 62] on p "ЛЮБЯТОВО" at bounding box center [412, 67] width 79 height 12
type textarea "x"
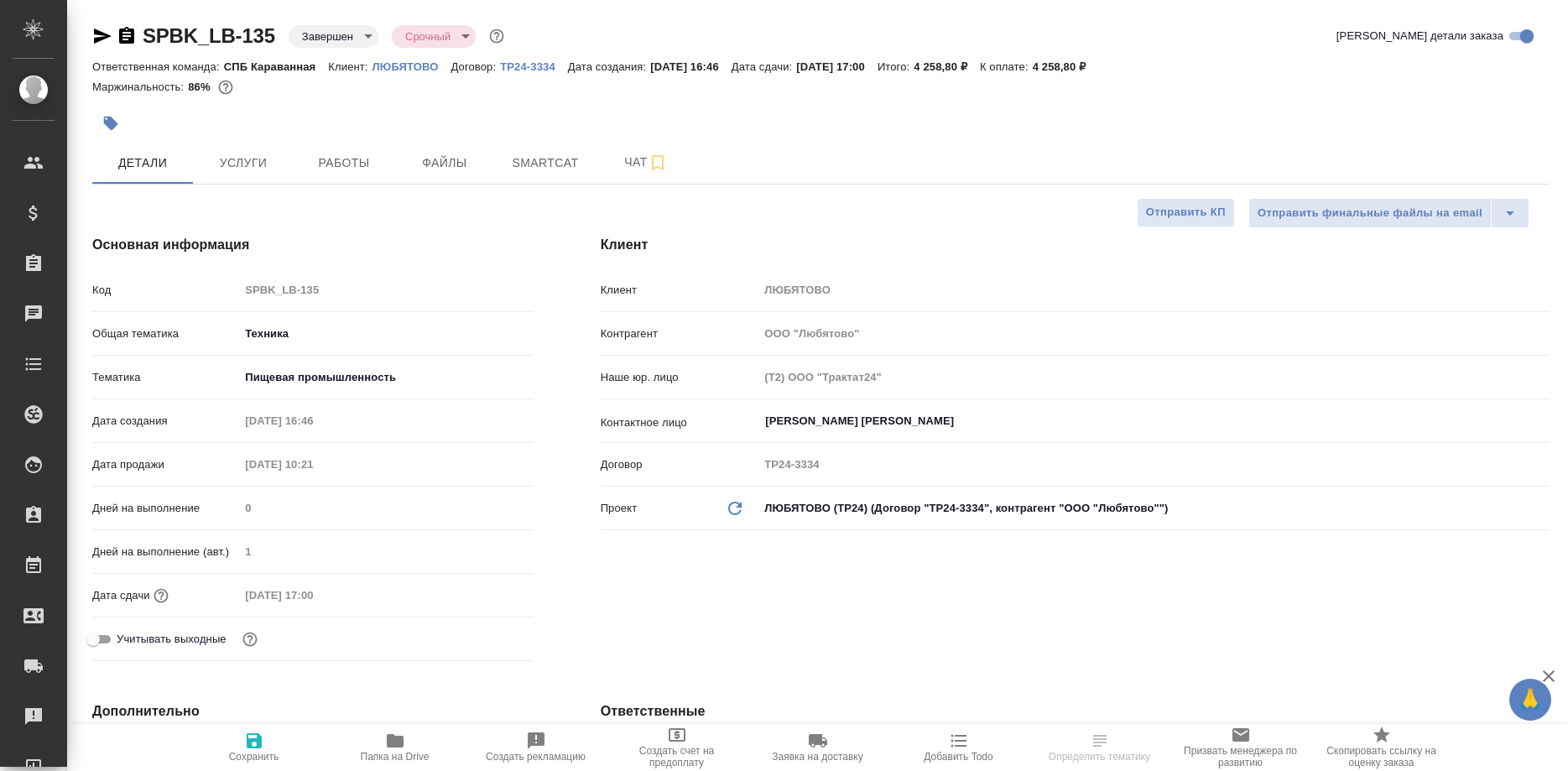
type textarea "x"
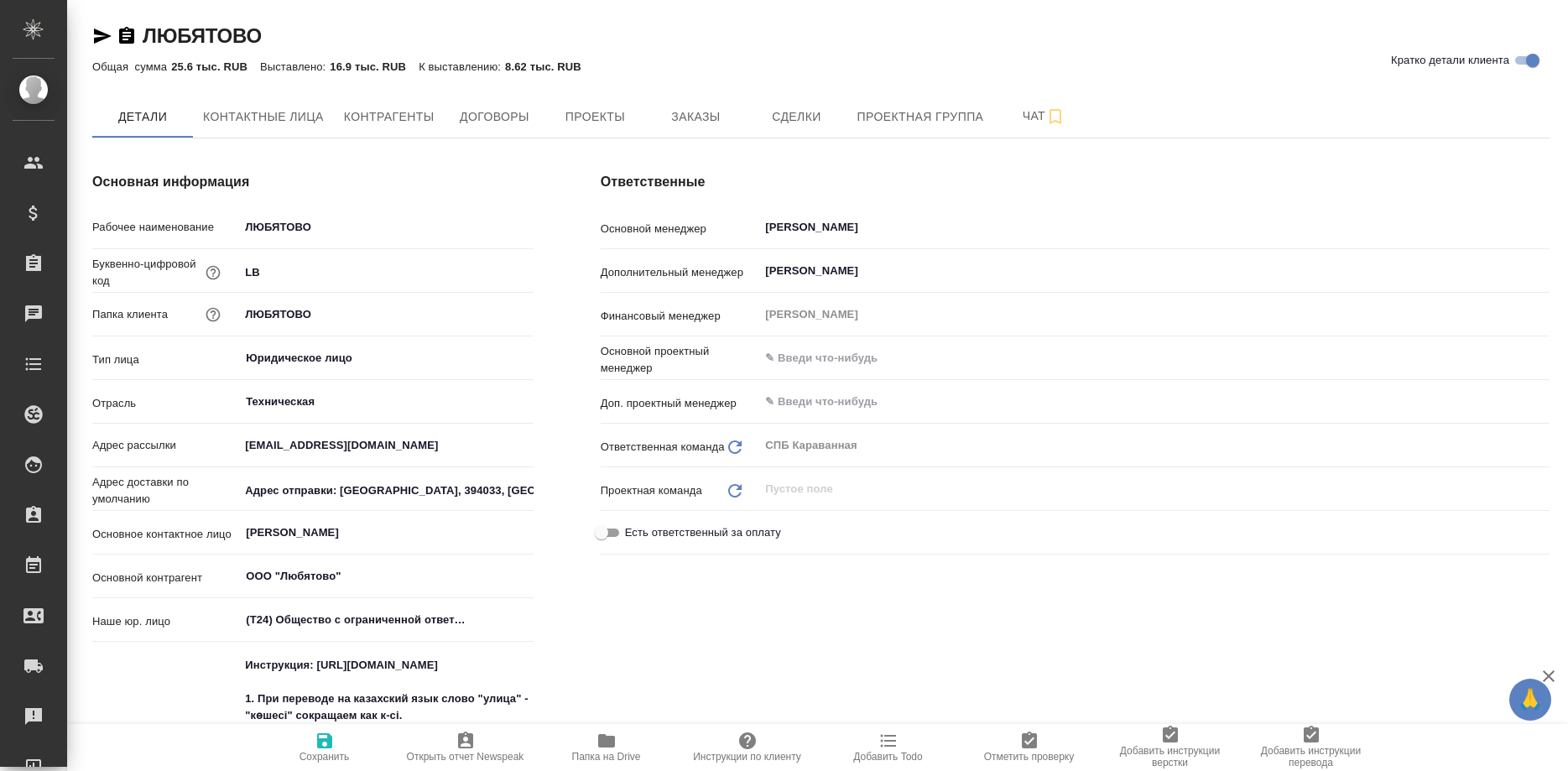
type textarea "x"
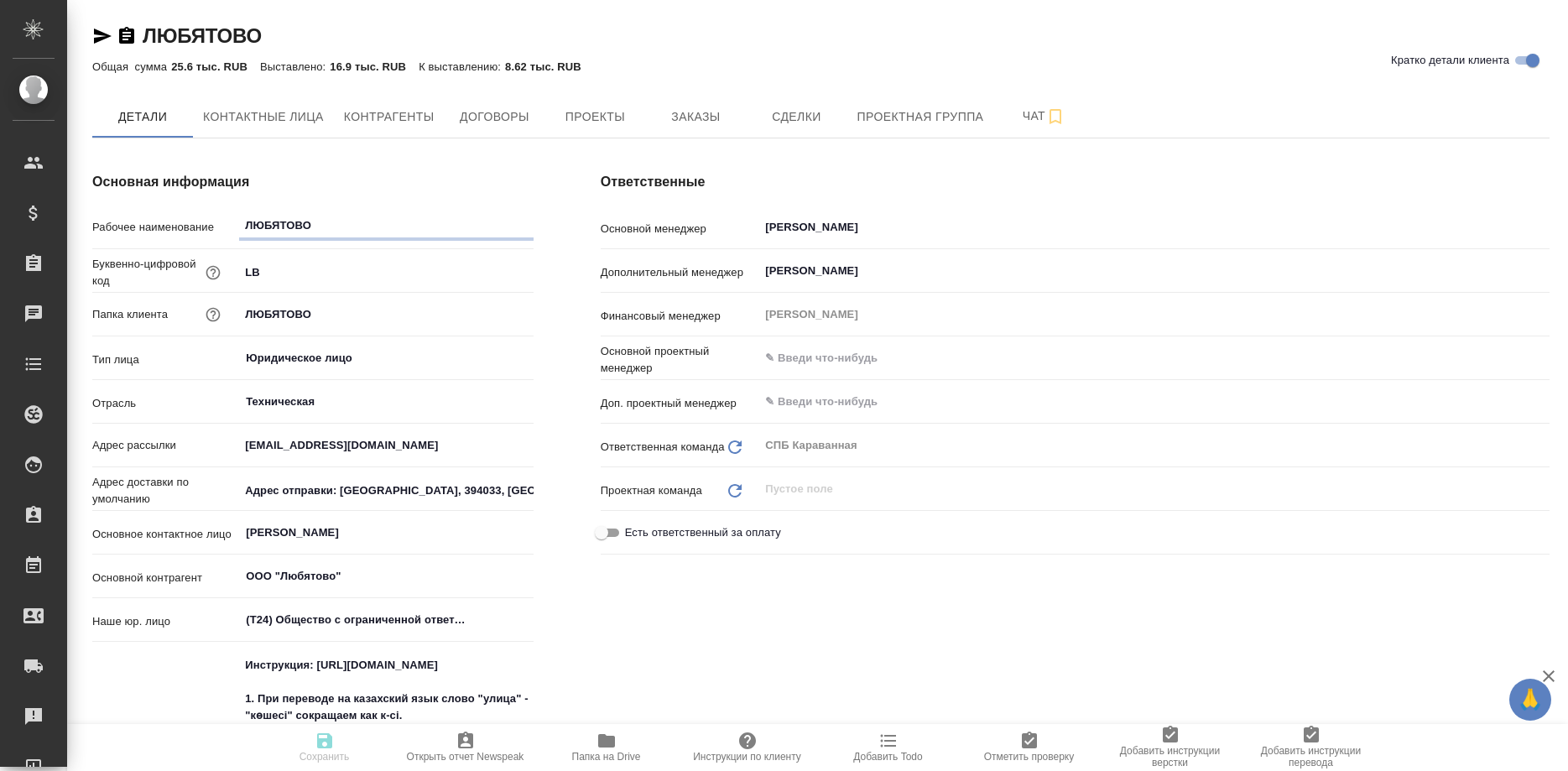
type textarea "x"
click at [685, 121] on span "Заказы" at bounding box center [696, 117] width 81 height 21
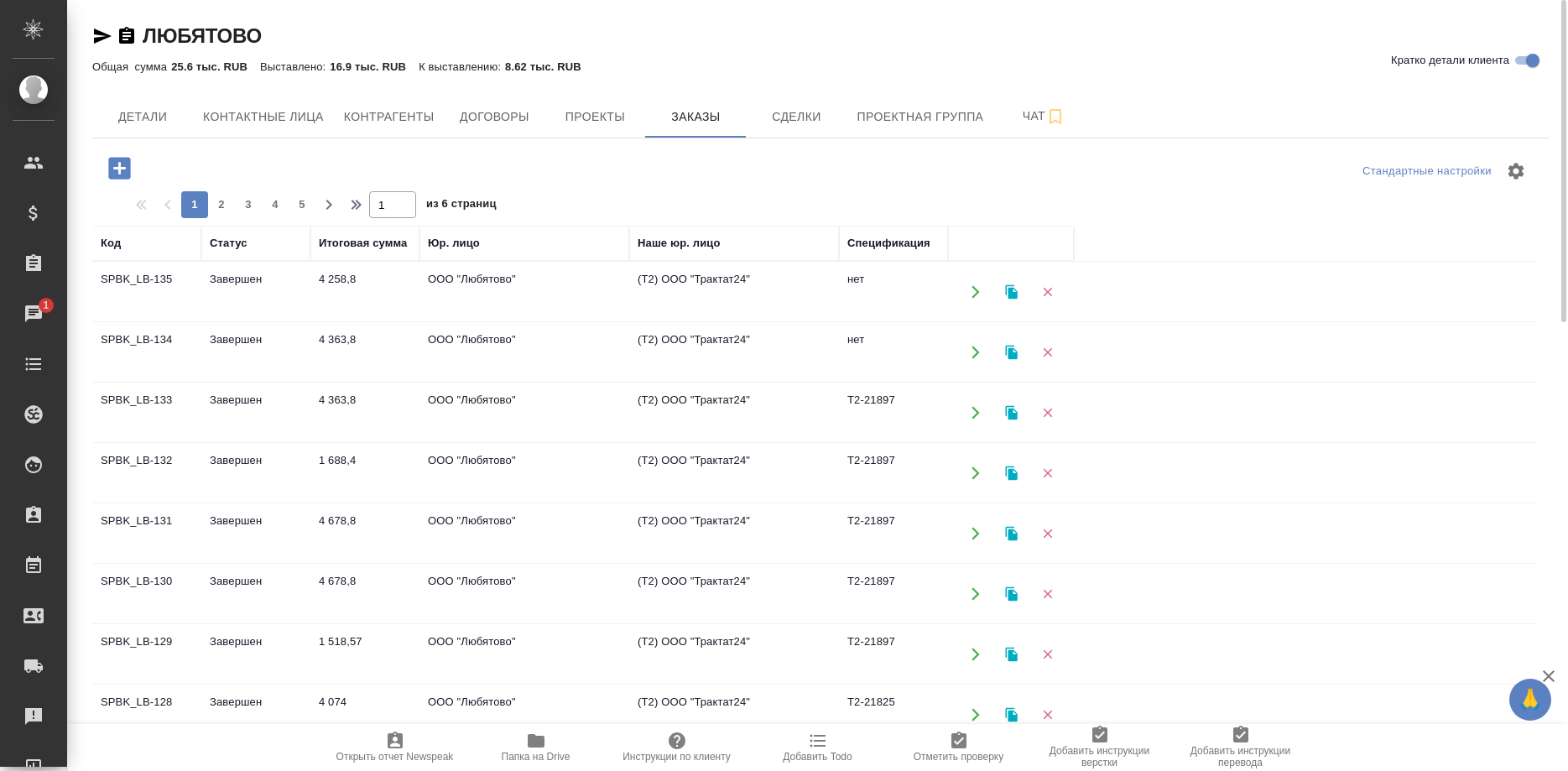
click at [125, 333] on td "SPBK_LB-134" at bounding box center [147, 353] width 109 height 59
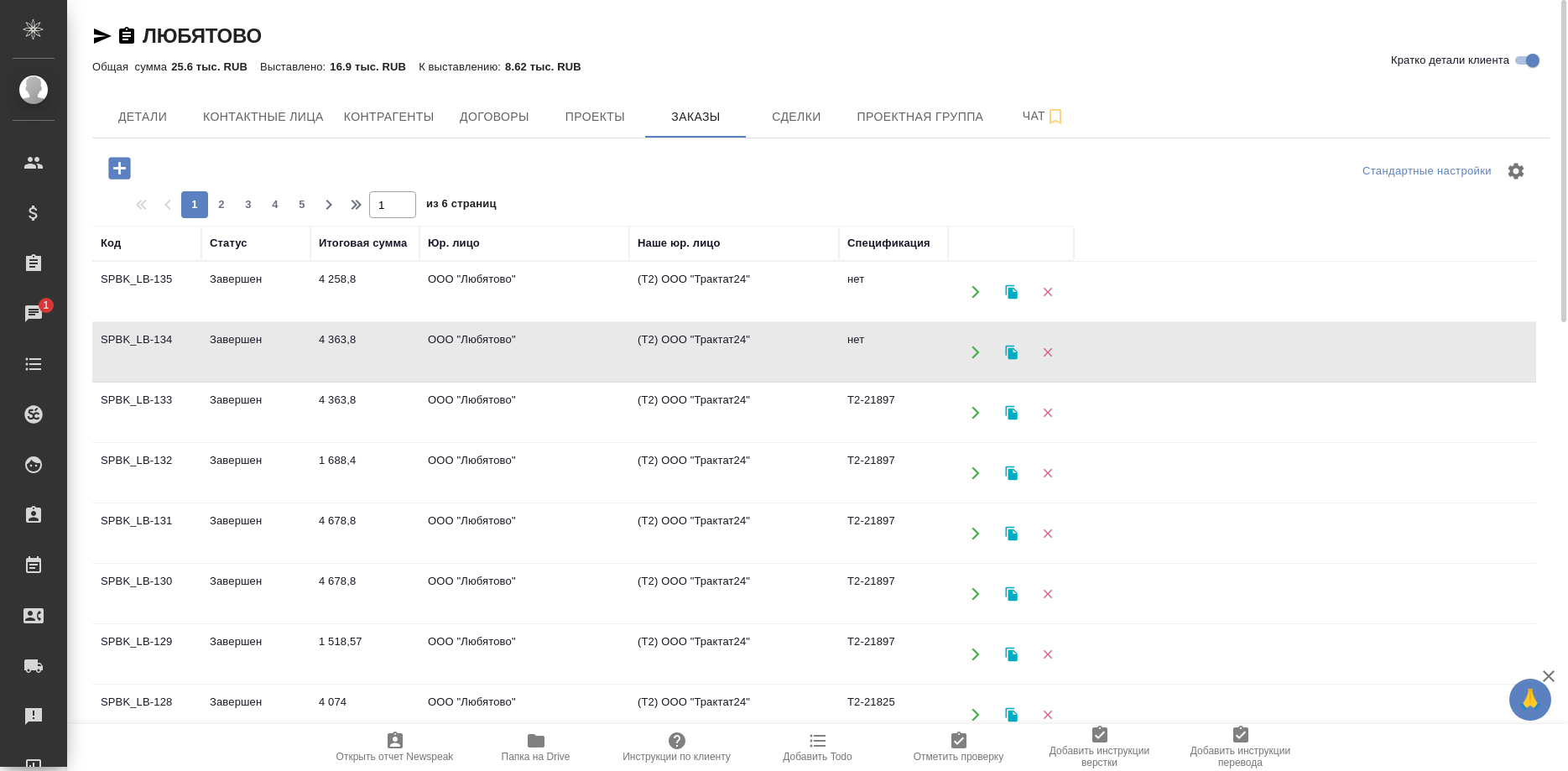
click at [125, 333] on td "SPBK_LB-134" at bounding box center [147, 353] width 109 height 59
click at [152, 333] on td "SPBK_LB-134" at bounding box center [147, 353] width 109 height 59
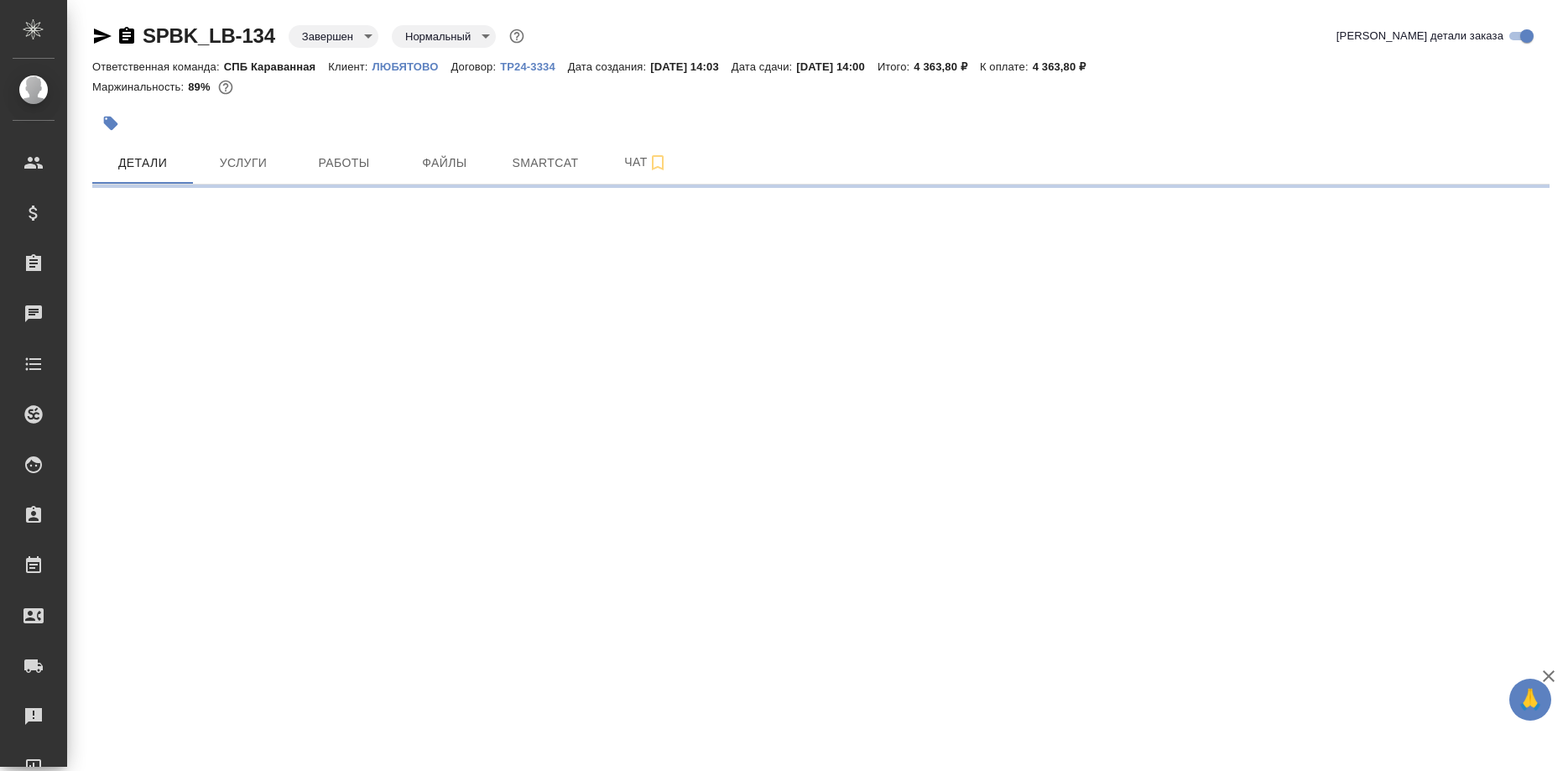
select select "RU"
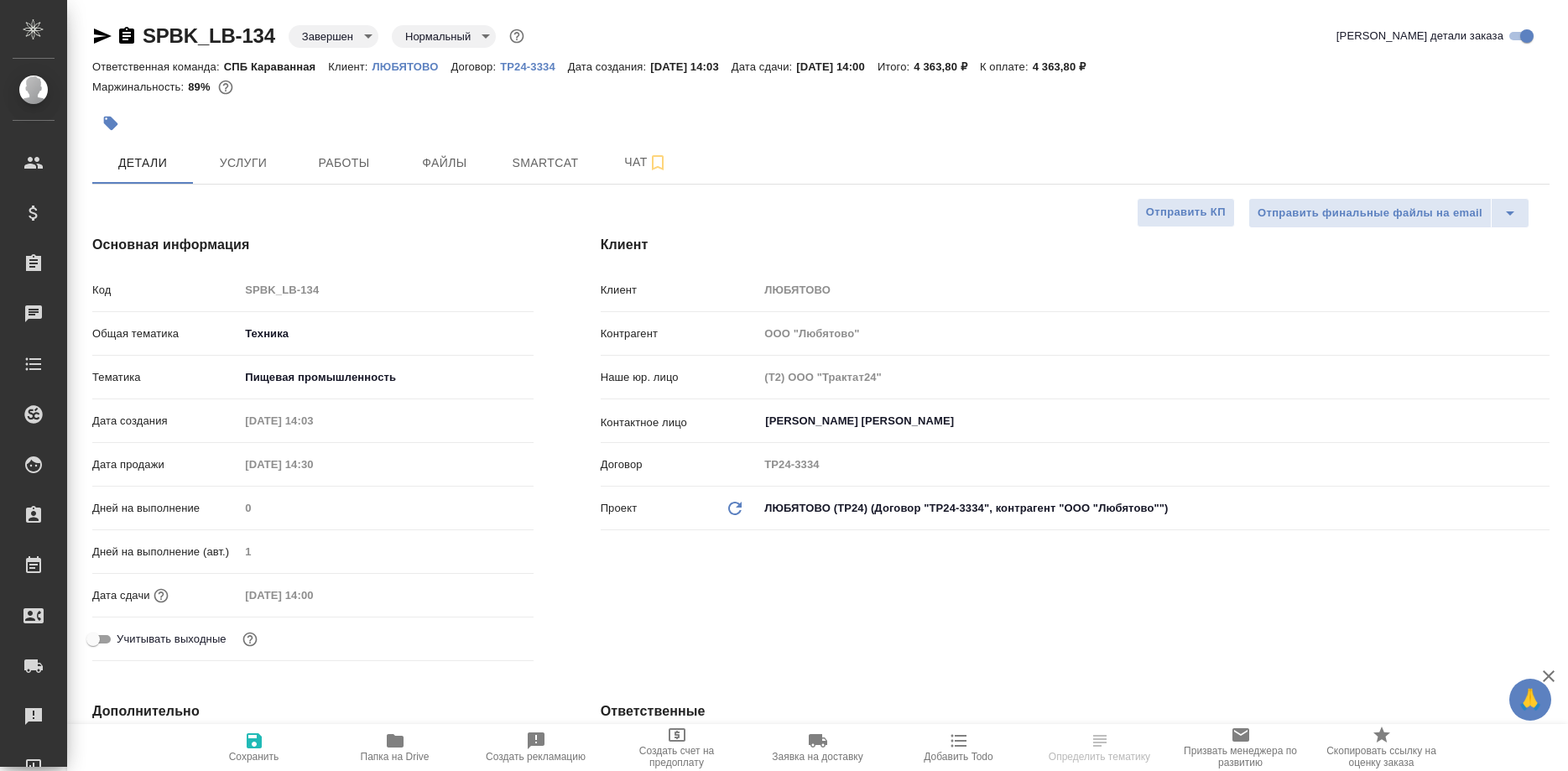
type textarea "x"
click at [335, 156] on span "Работы" at bounding box center [345, 164] width 81 height 21
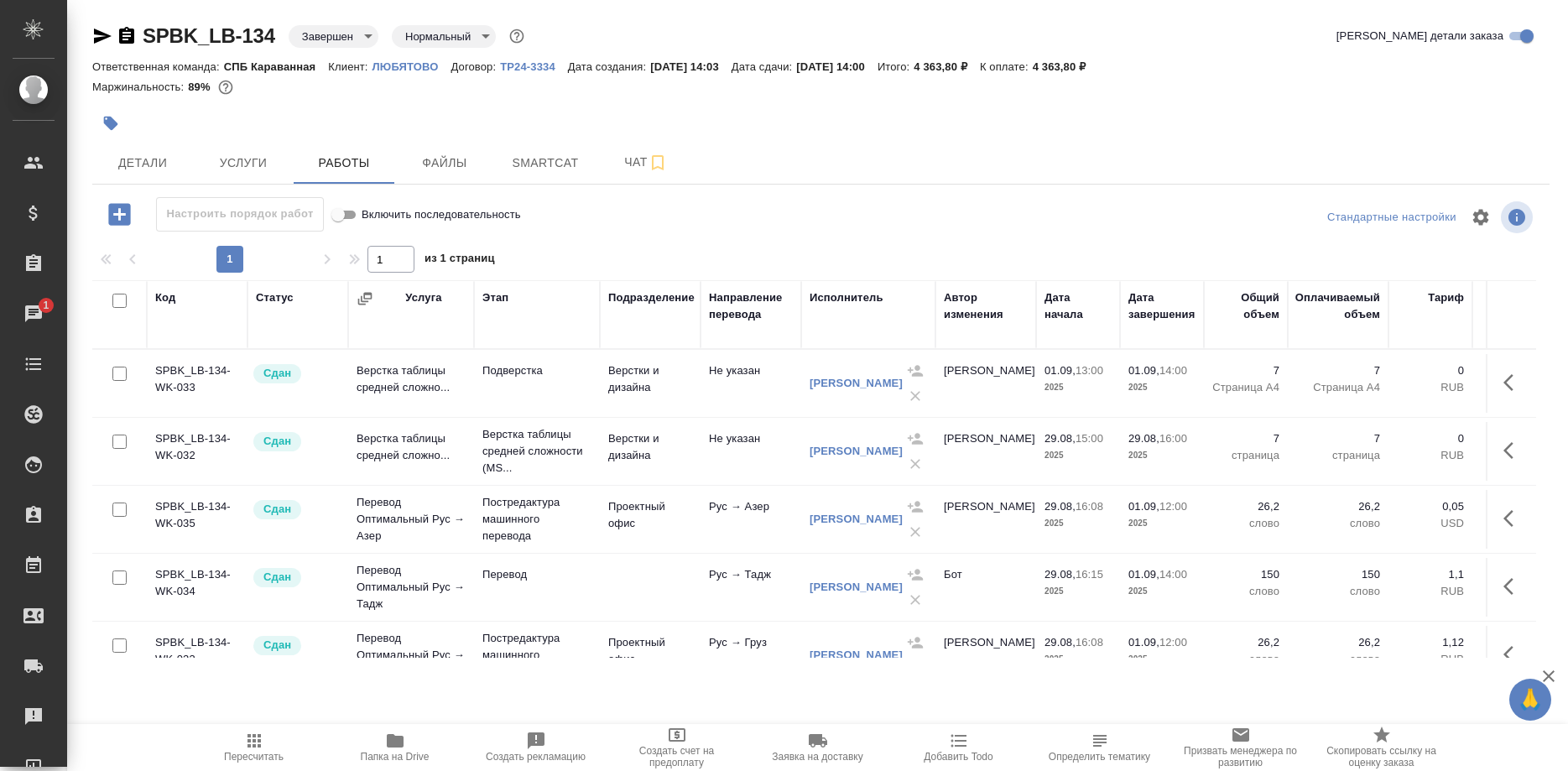
scroll to position [304, 0]
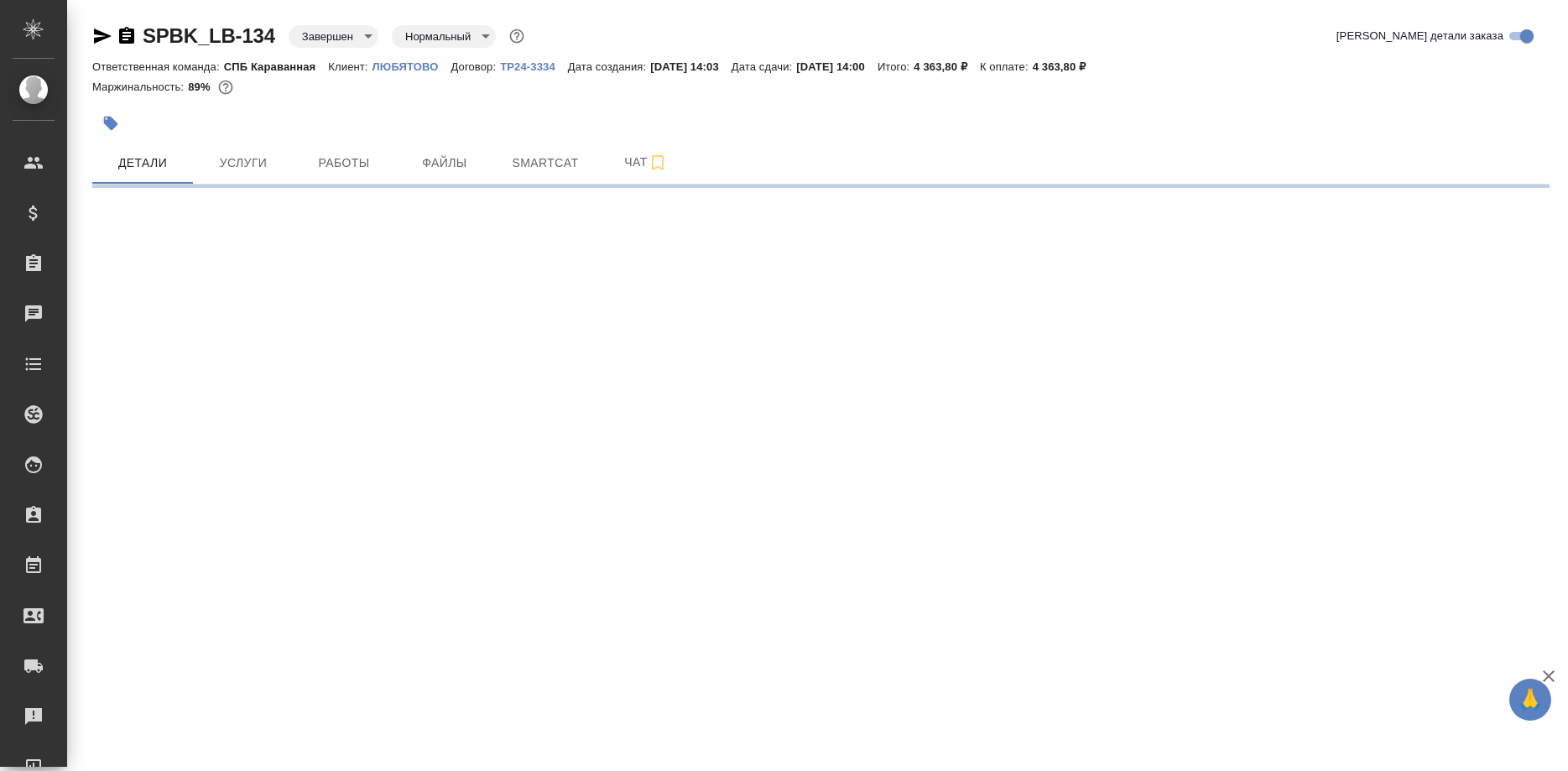
select select "RU"
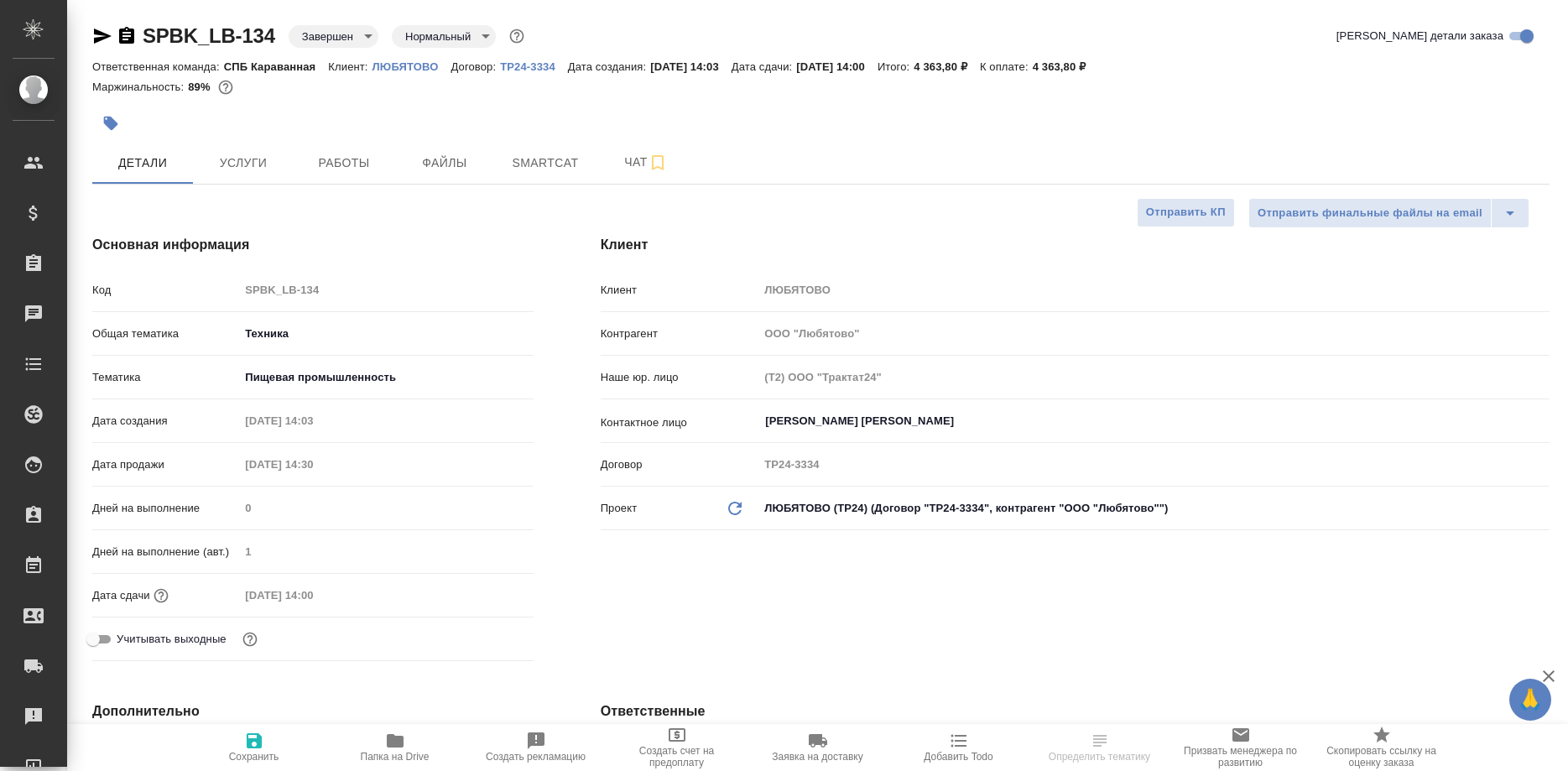
type textarea "x"
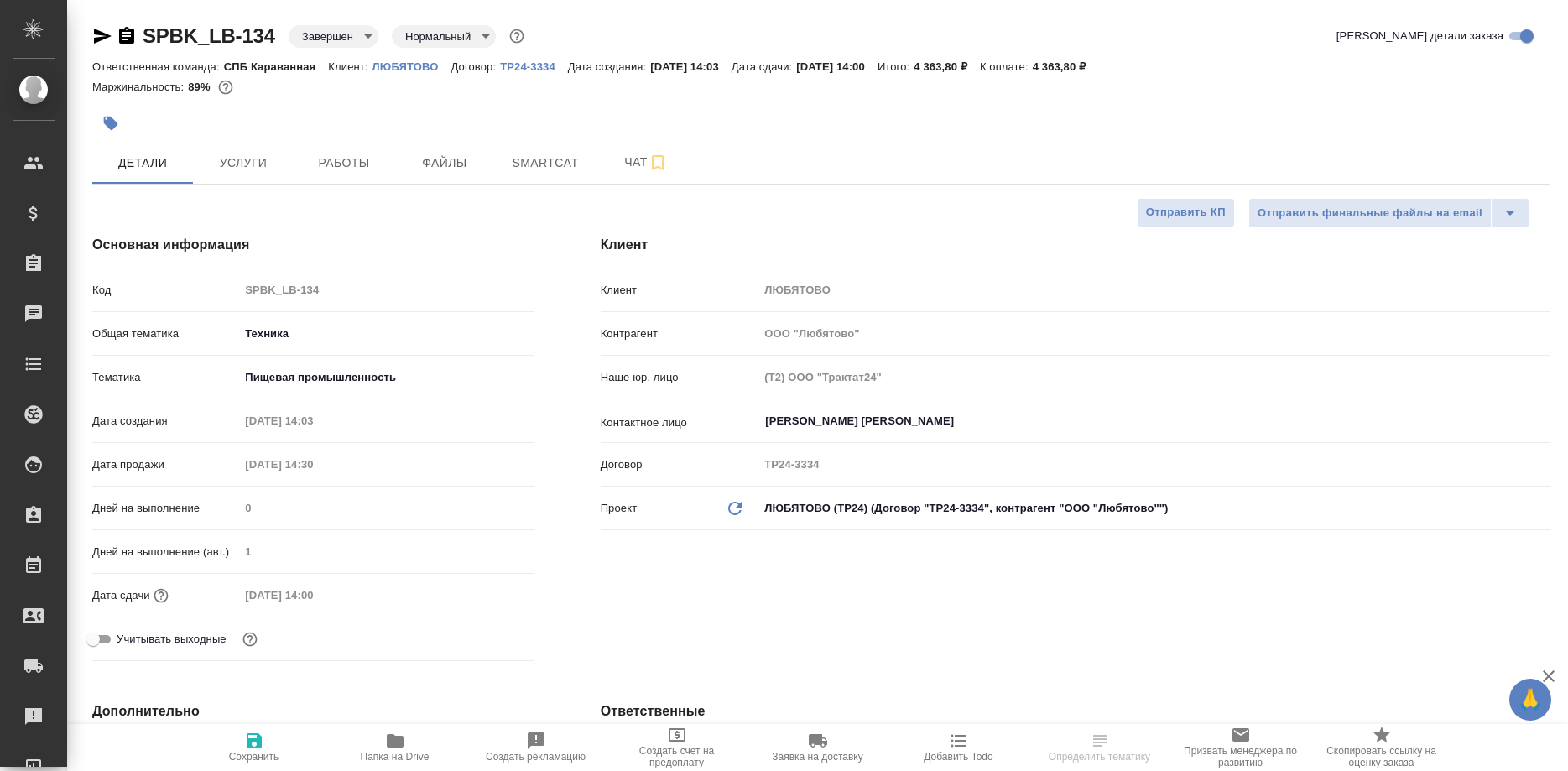
type textarea "x"
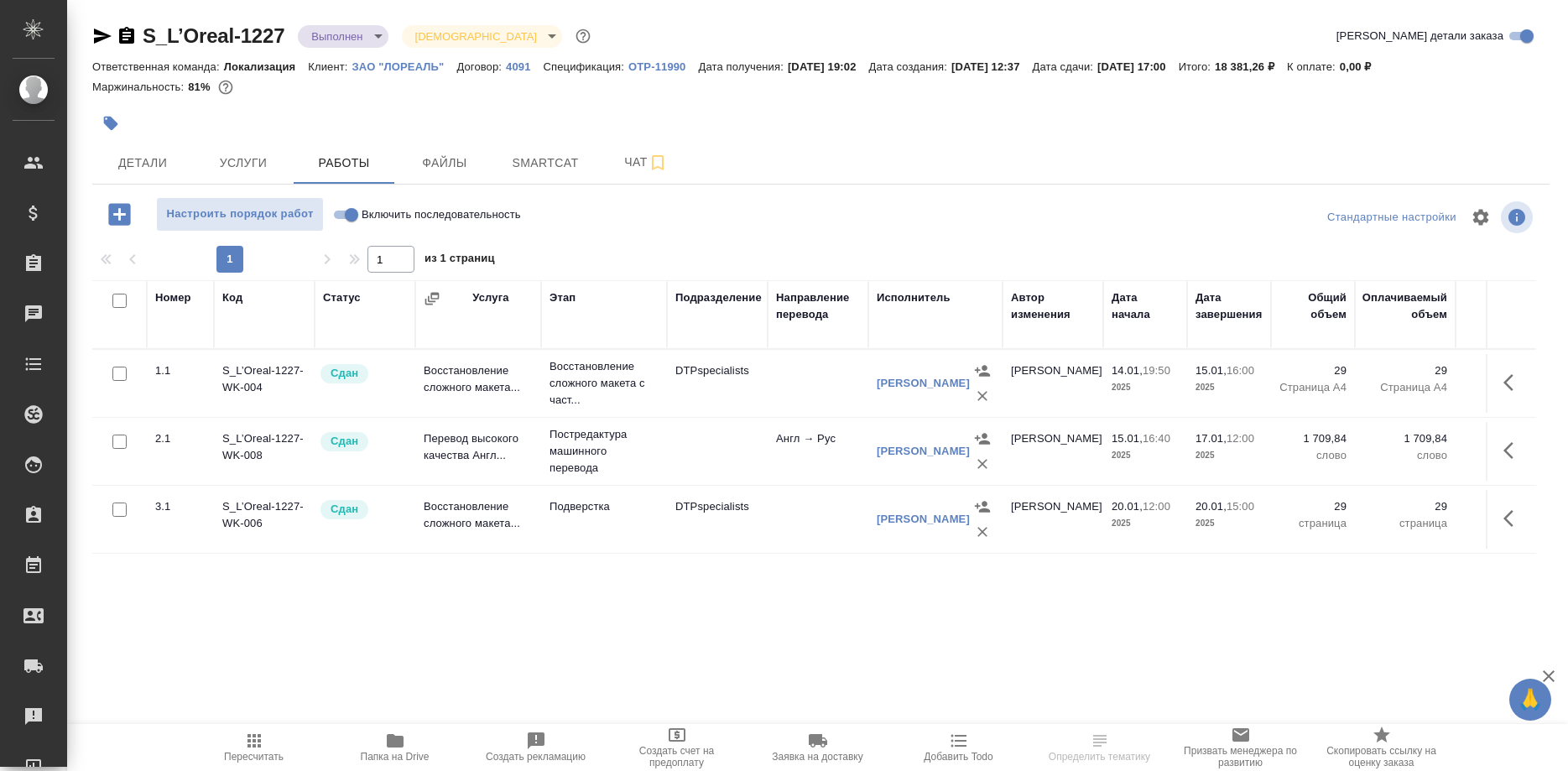
click at [412, 65] on p "ЗАО "ЛОРЕАЛЬ"" at bounding box center [404, 67] width 105 height 12
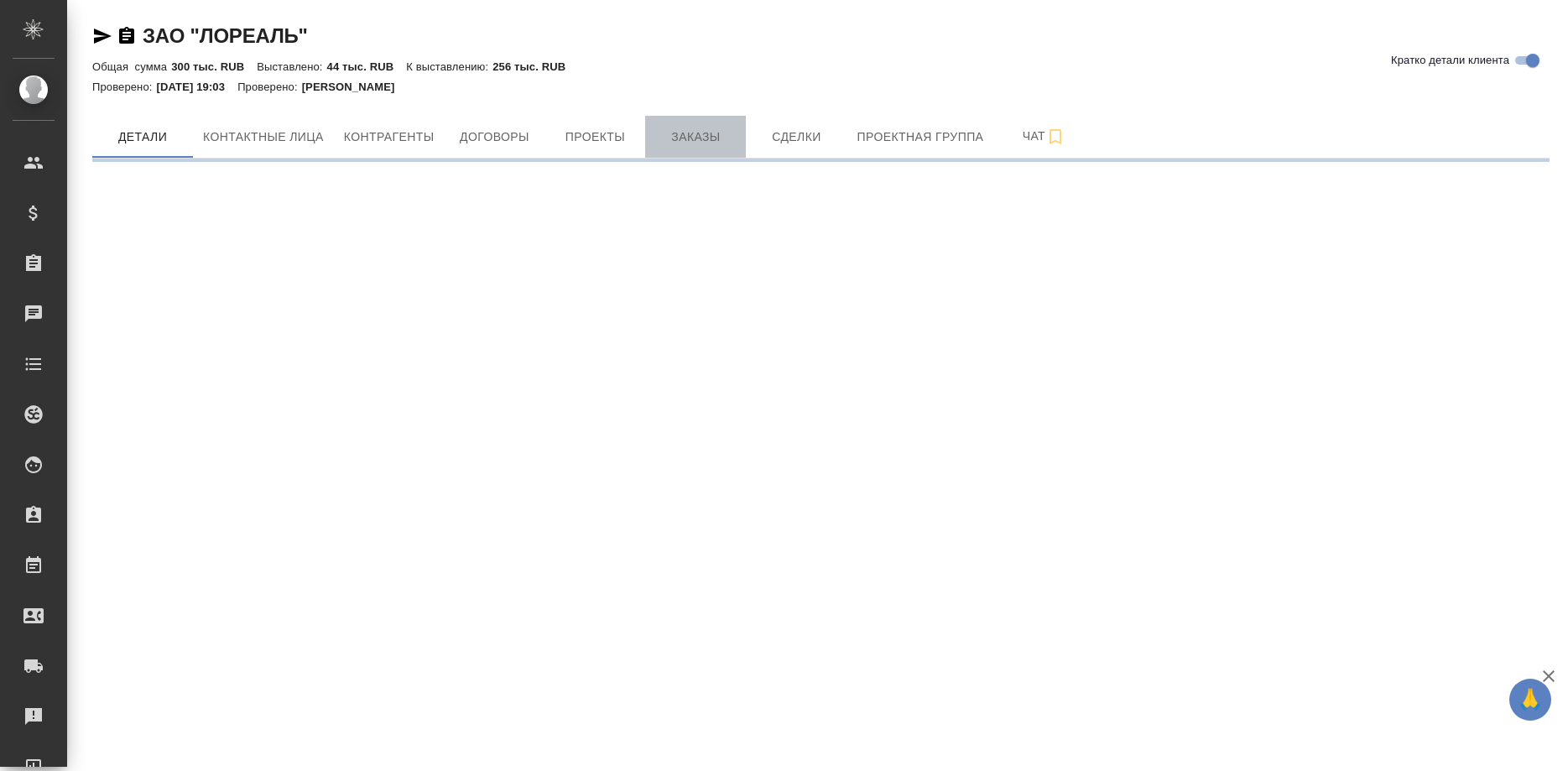
click at [693, 126] on button "Заказы" at bounding box center [695, 137] width 101 height 42
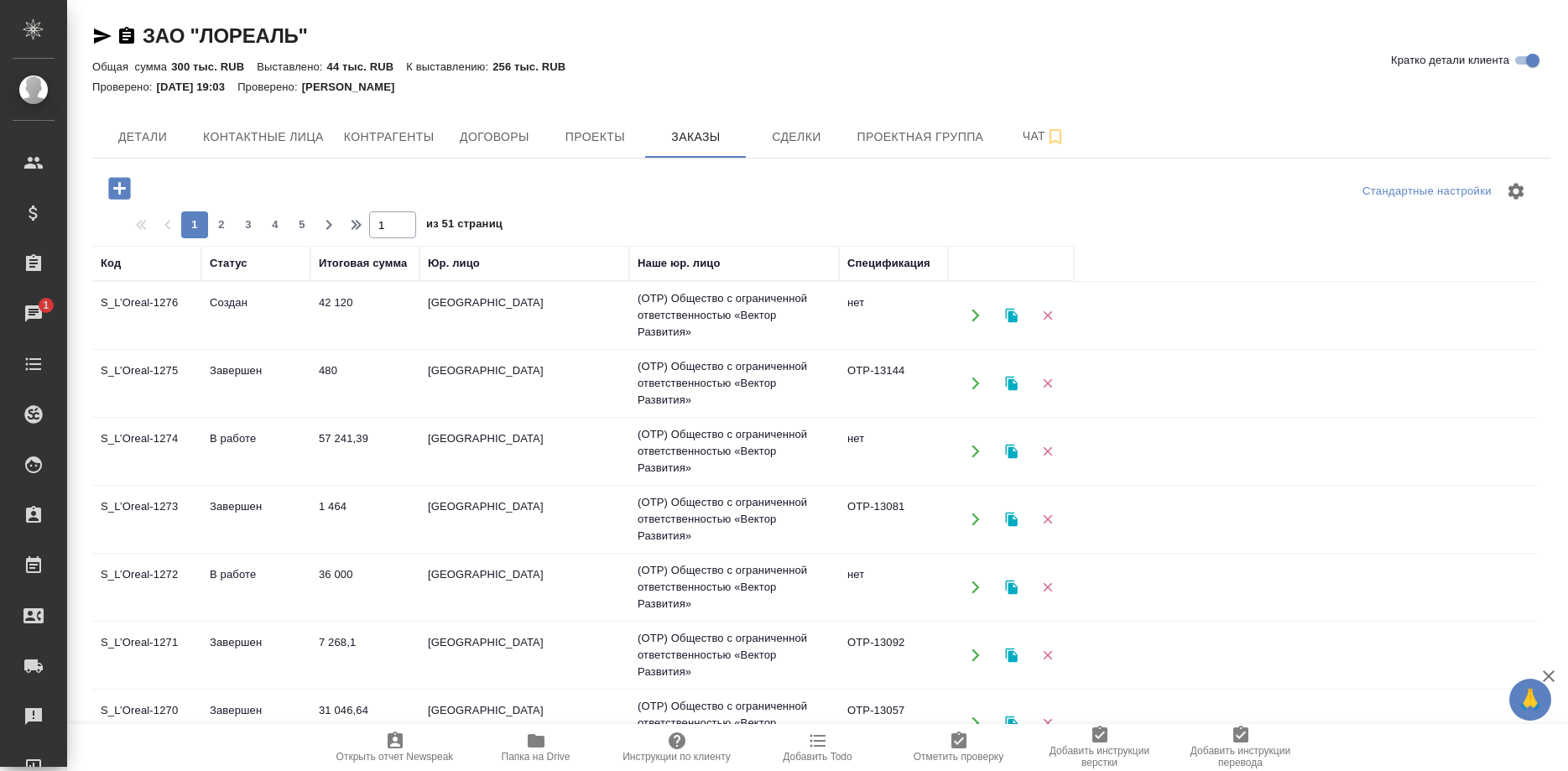
click at [160, 299] on td "S_L’Oreal-1276" at bounding box center [147, 316] width 109 height 59
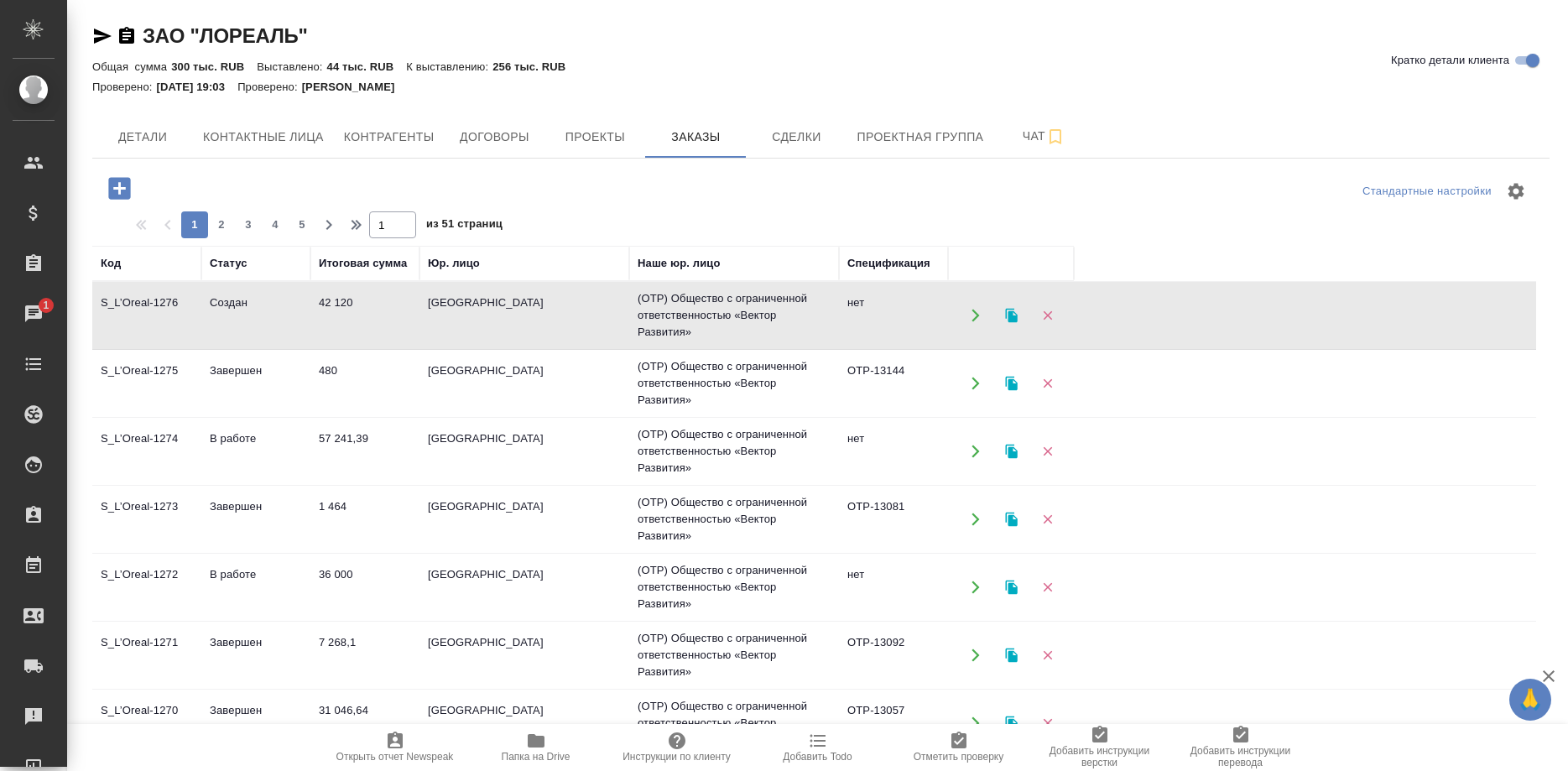
click at [160, 299] on td "S_L’Oreal-1276" at bounding box center [147, 316] width 109 height 59
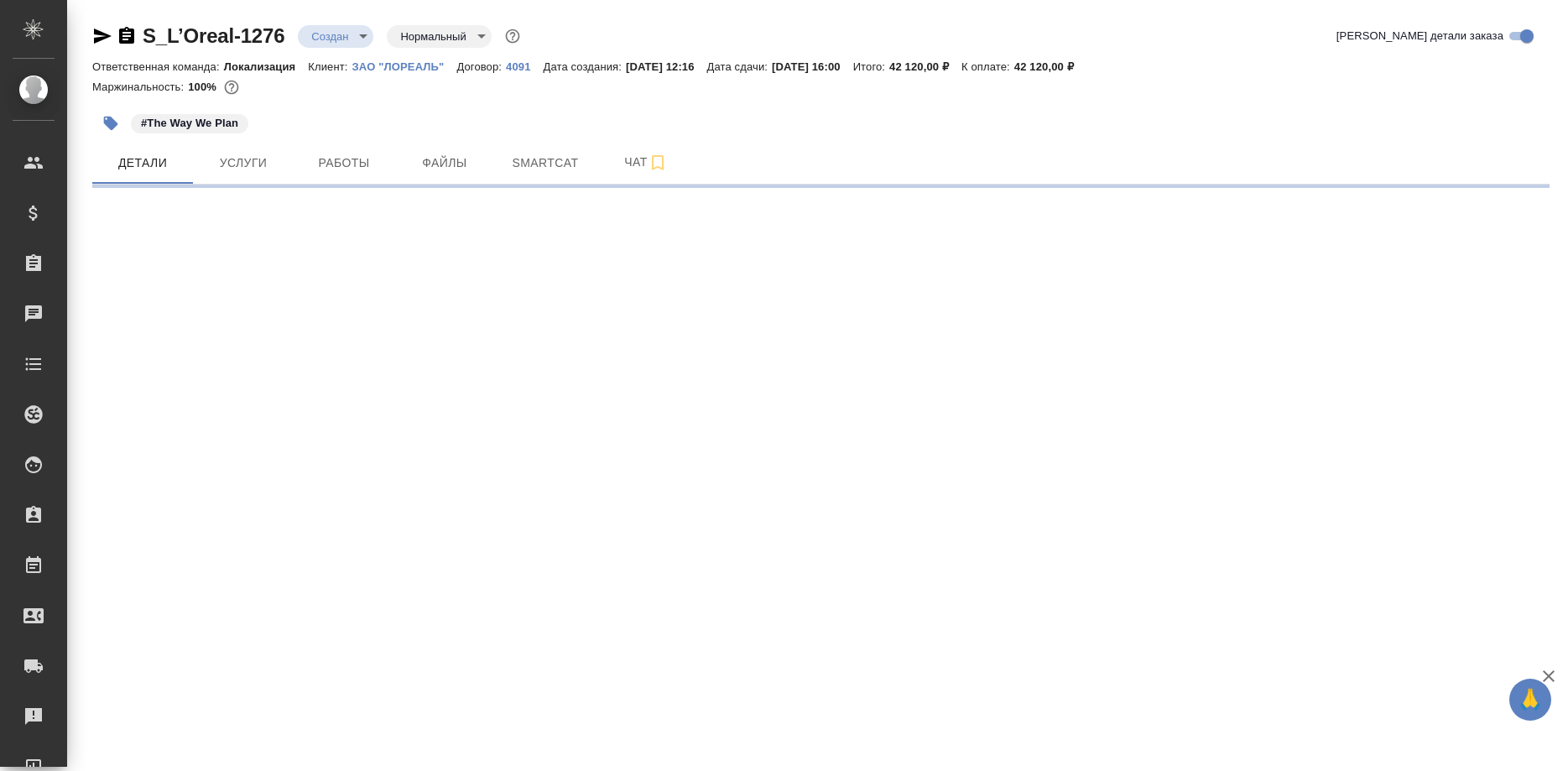
select select "RU"
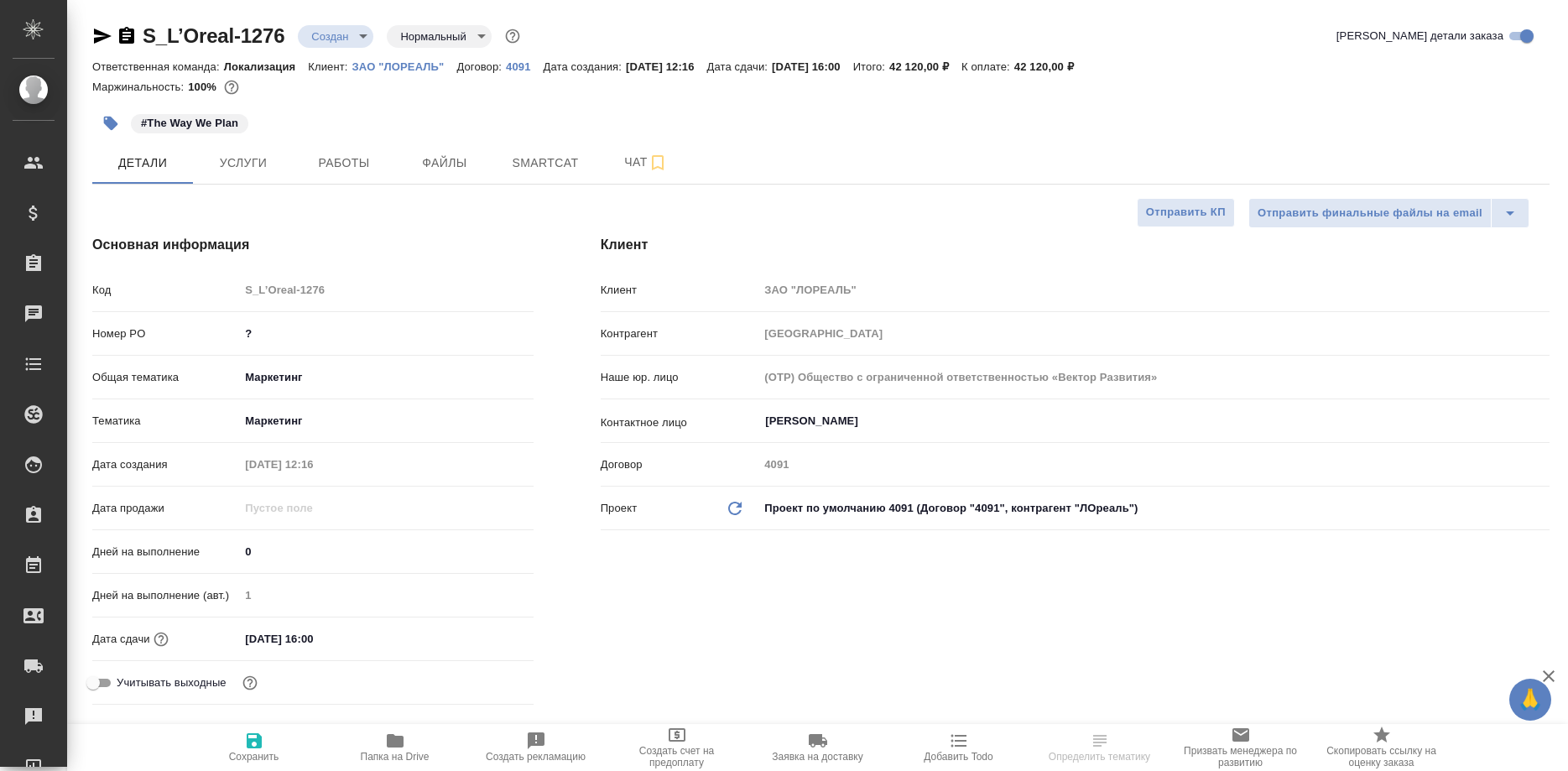
type textarea "x"
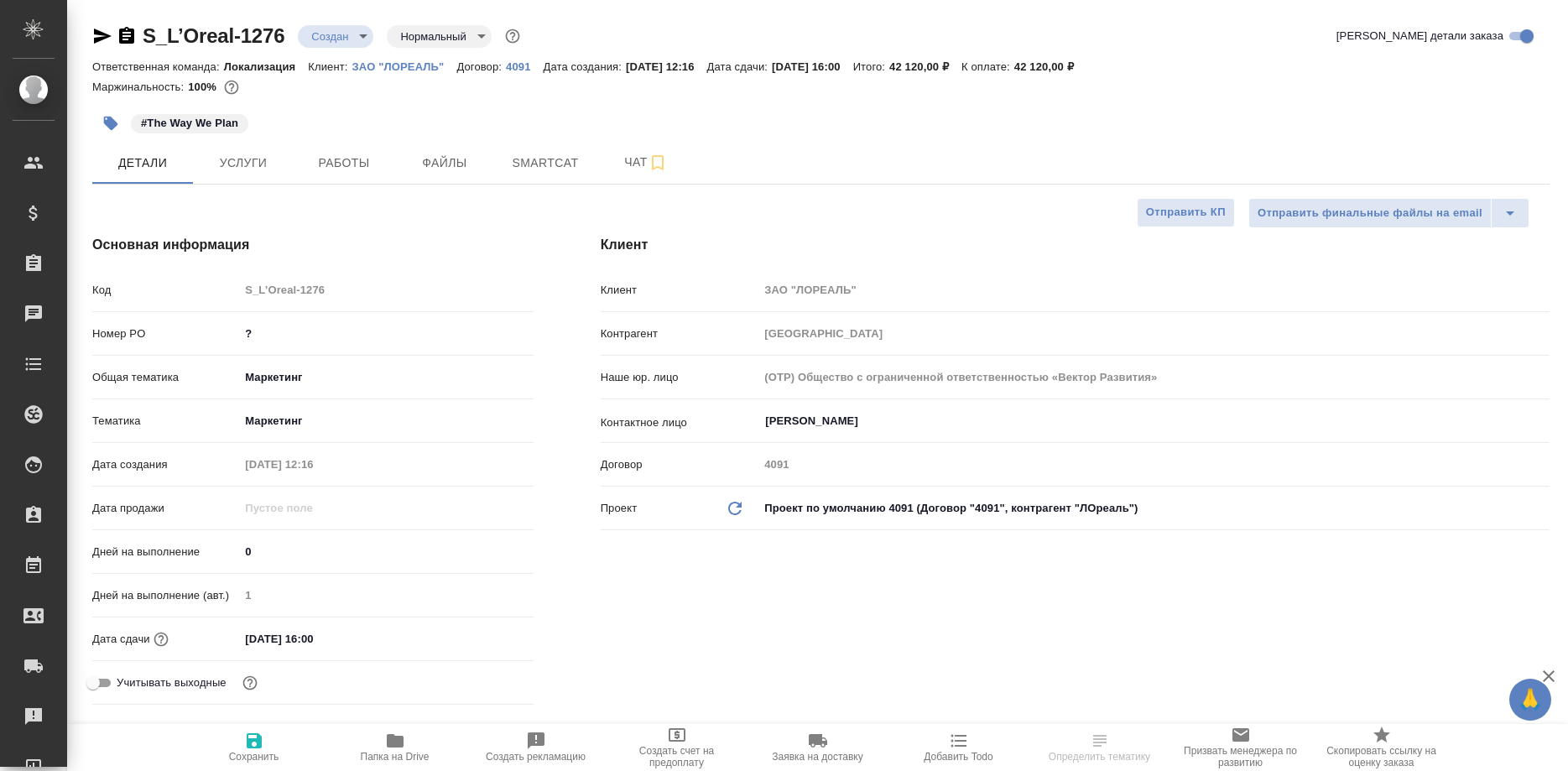
type textarea "x"
click at [348, 160] on span "Работы" at bounding box center [345, 164] width 81 height 21
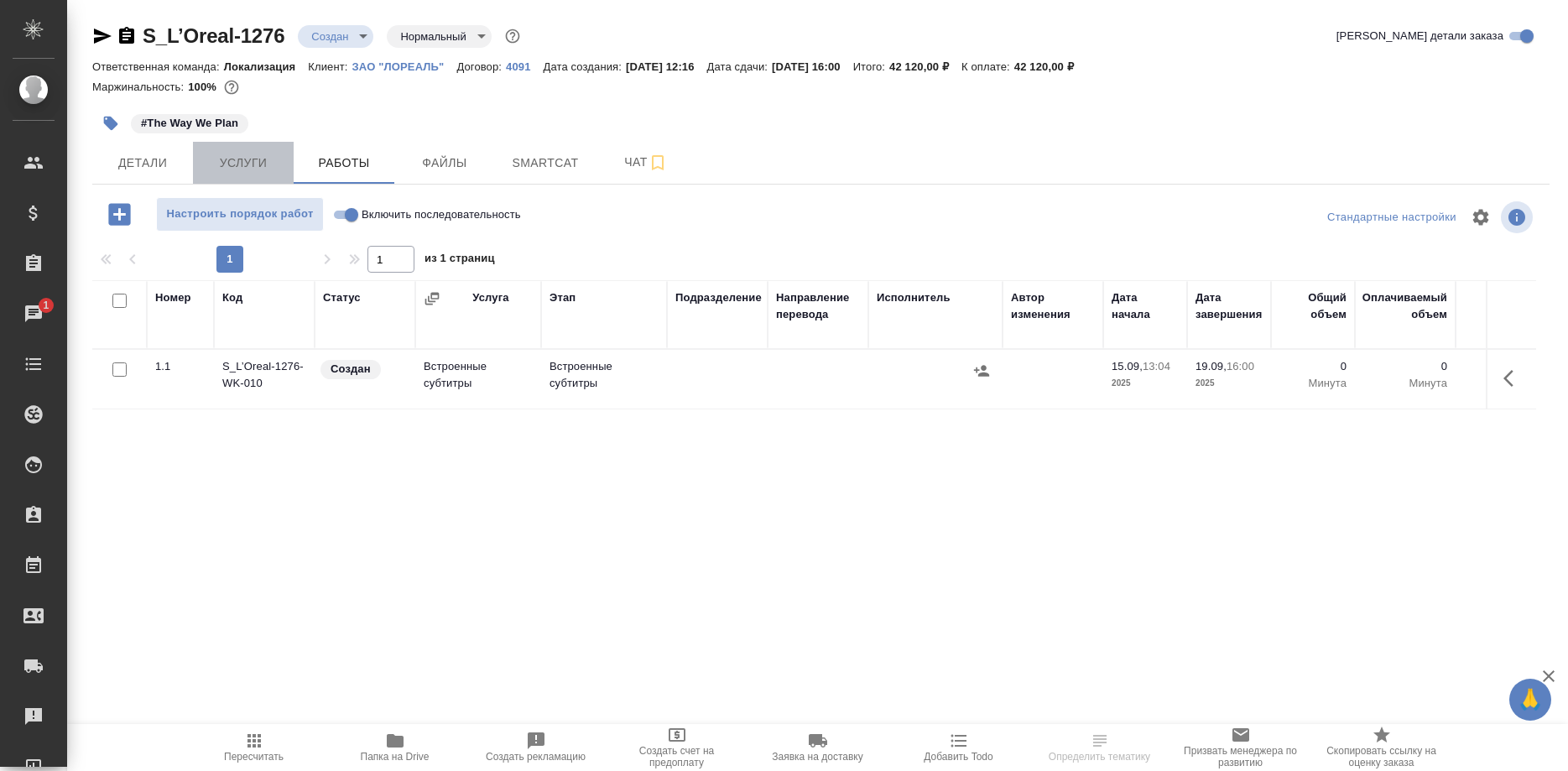
click at [230, 165] on span "Услуги" at bounding box center [243, 164] width 81 height 21
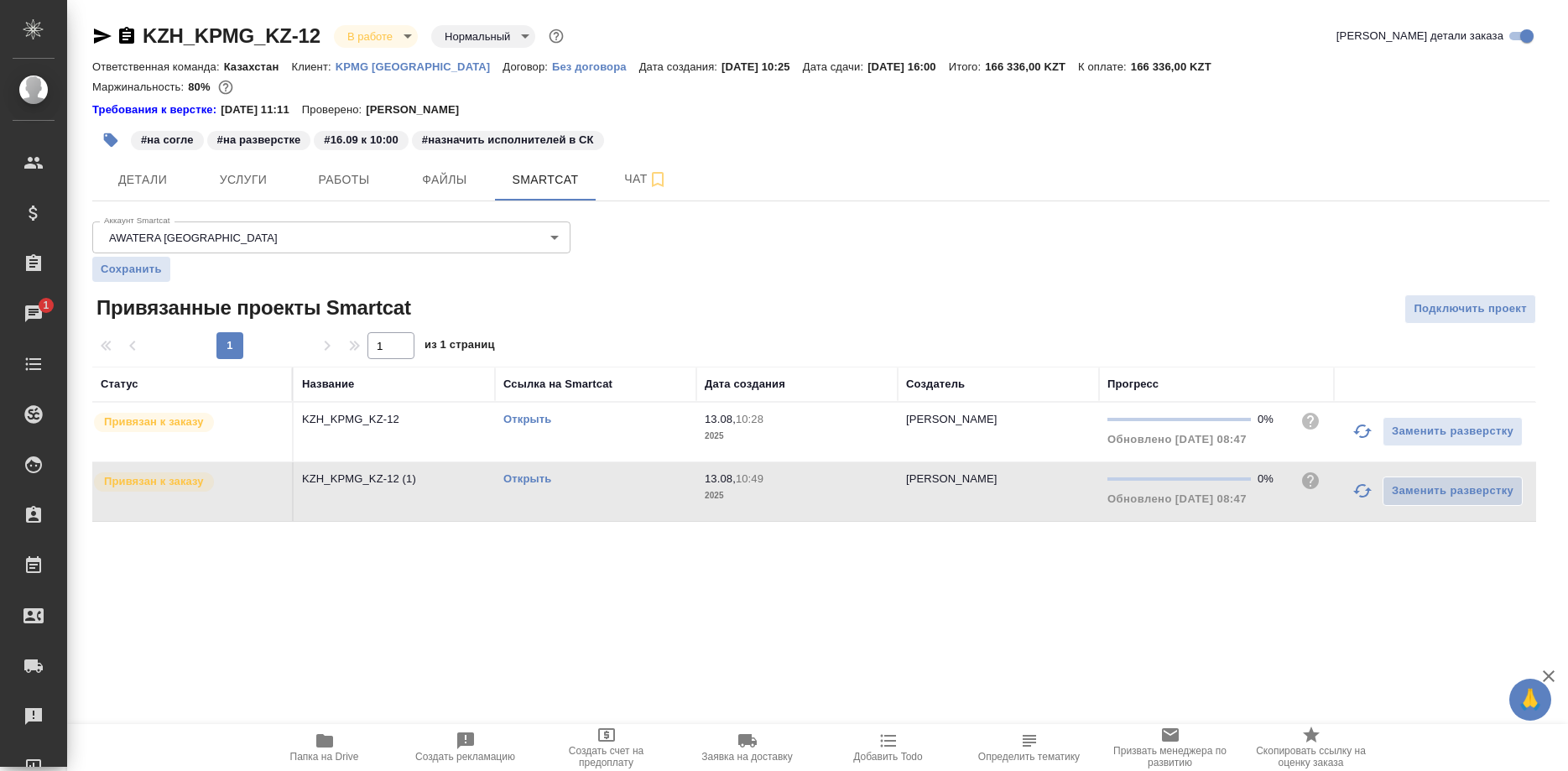
click at [1353, 432] on icon "button" at bounding box center [1362, 431] width 20 height 20
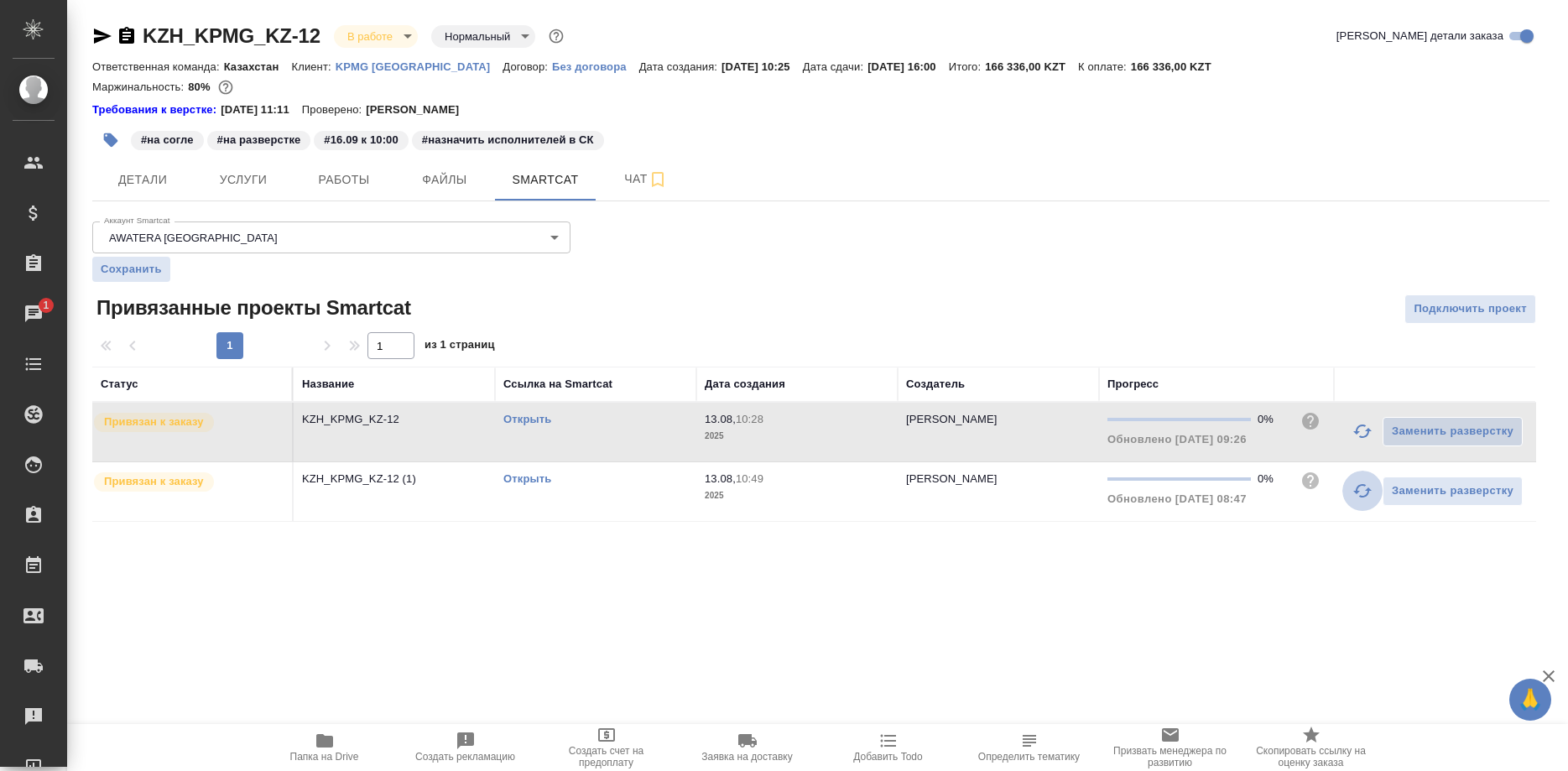
click at [1356, 490] on icon "button" at bounding box center [1362, 491] width 20 height 20
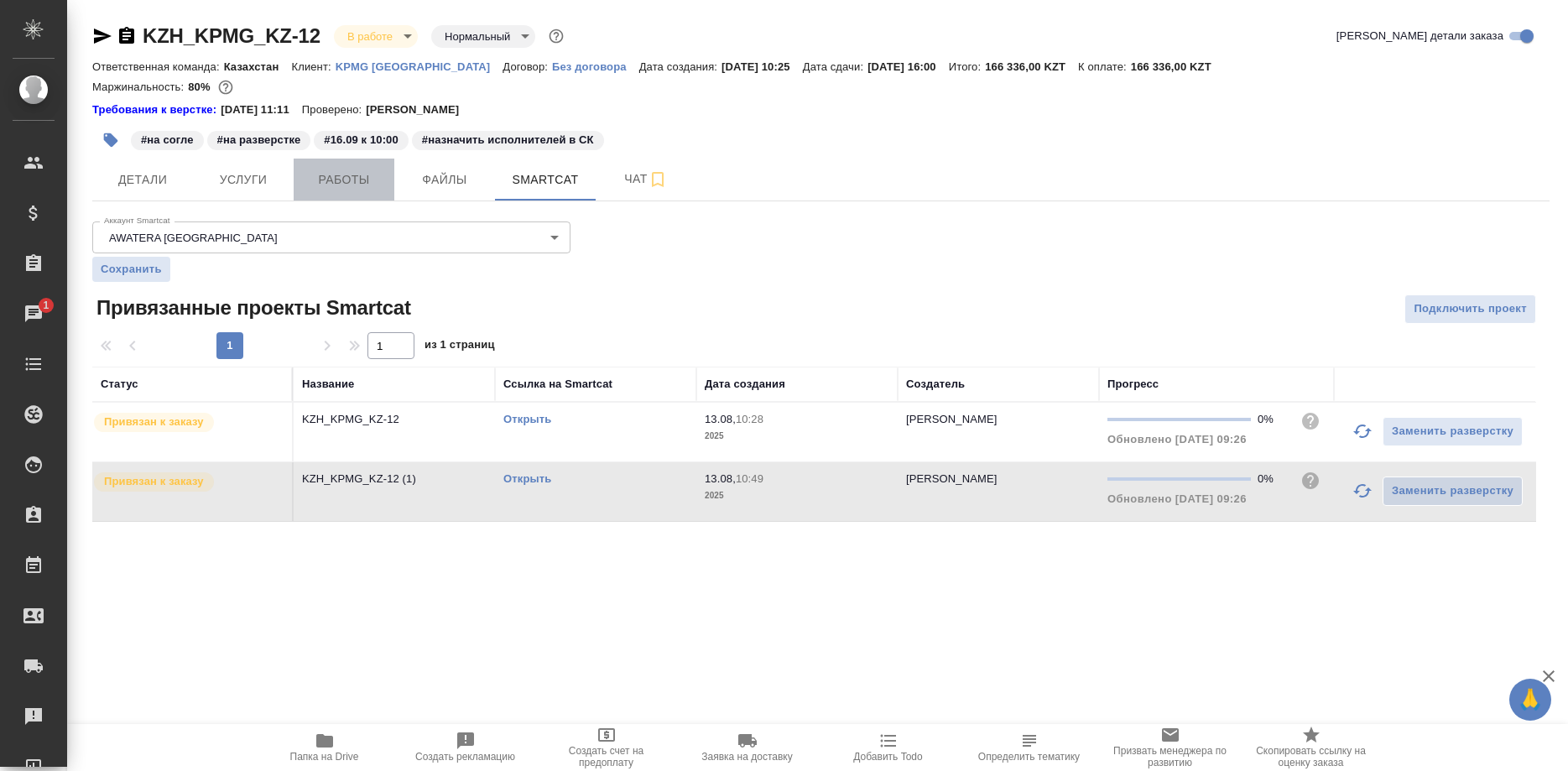
click at [346, 187] on span "Работы" at bounding box center [345, 180] width 81 height 21
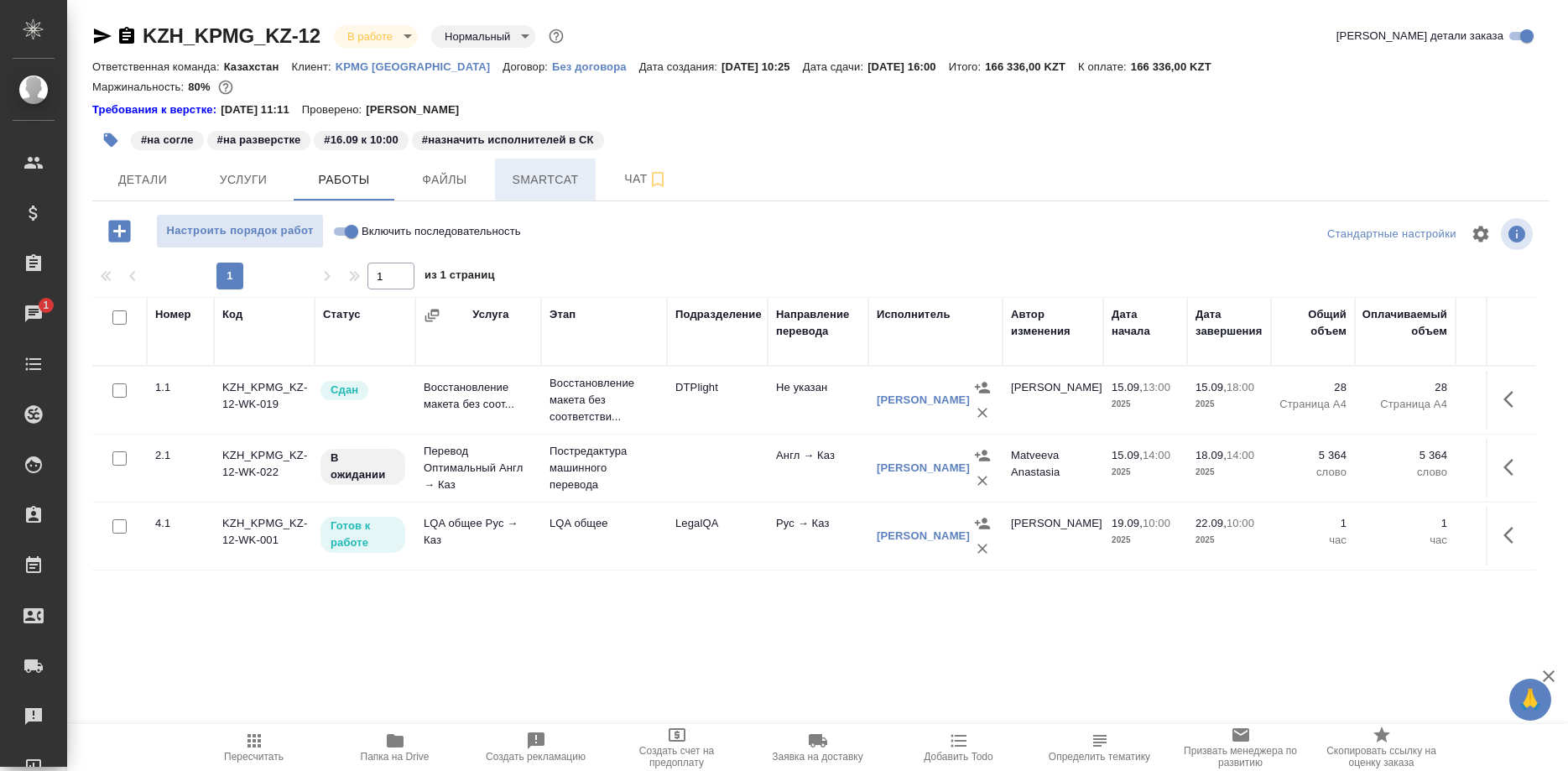
click at [525, 186] on span "Smartcat" at bounding box center [546, 180] width 81 height 21
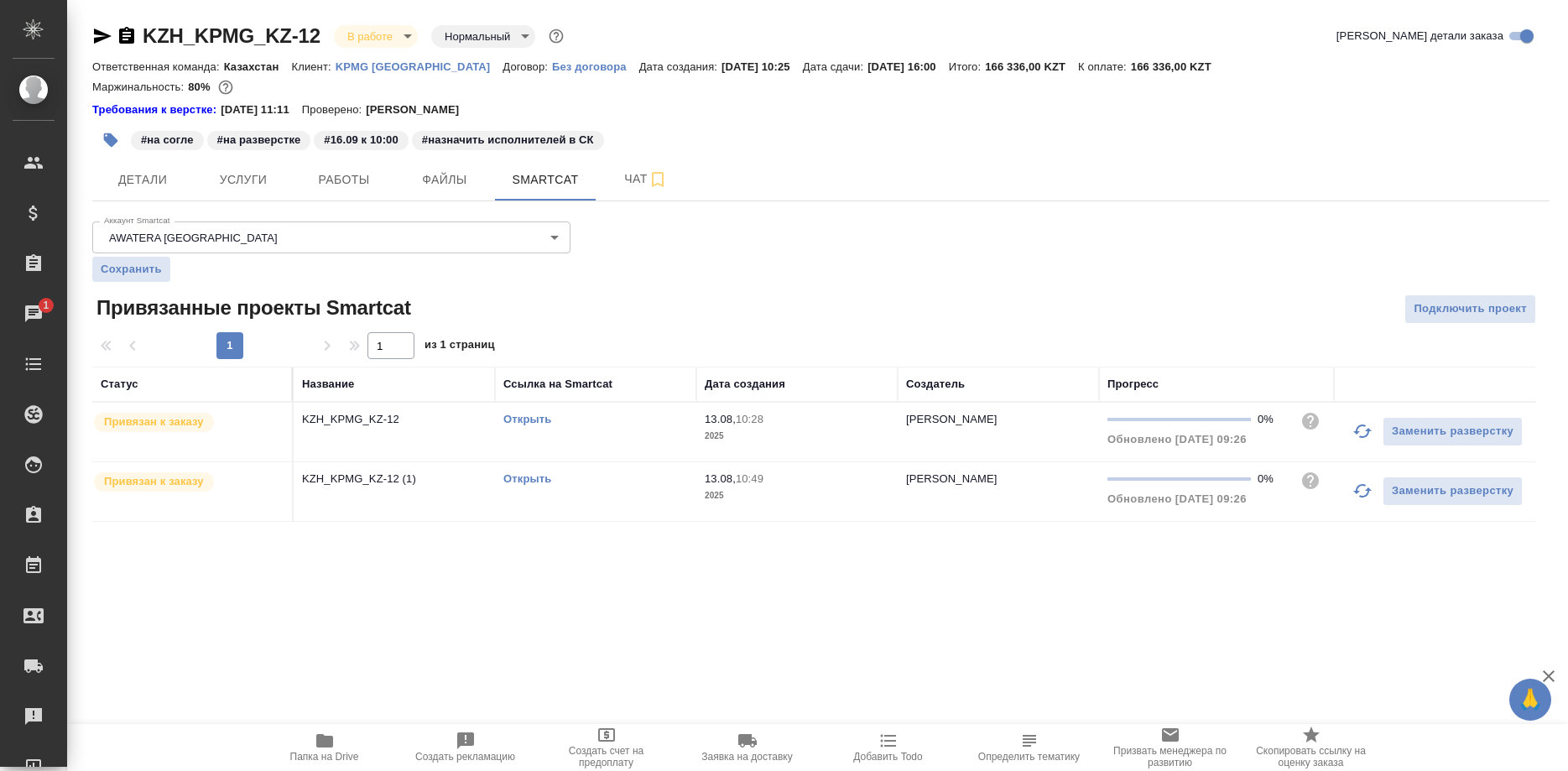
click at [538, 418] on link "Открыть" at bounding box center [527, 419] width 47 height 12
click at [531, 479] on link "Открыть" at bounding box center [527, 478] width 47 height 12
click at [512, 415] on link "Открыть" at bounding box center [527, 419] width 47 height 12
click at [519, 416] on link "Открыть" at bounding box center [527, 419] width 47 height 12
click at [525, 417] on link "Открыть" at bounding box center [527, 419] width 47 height 12
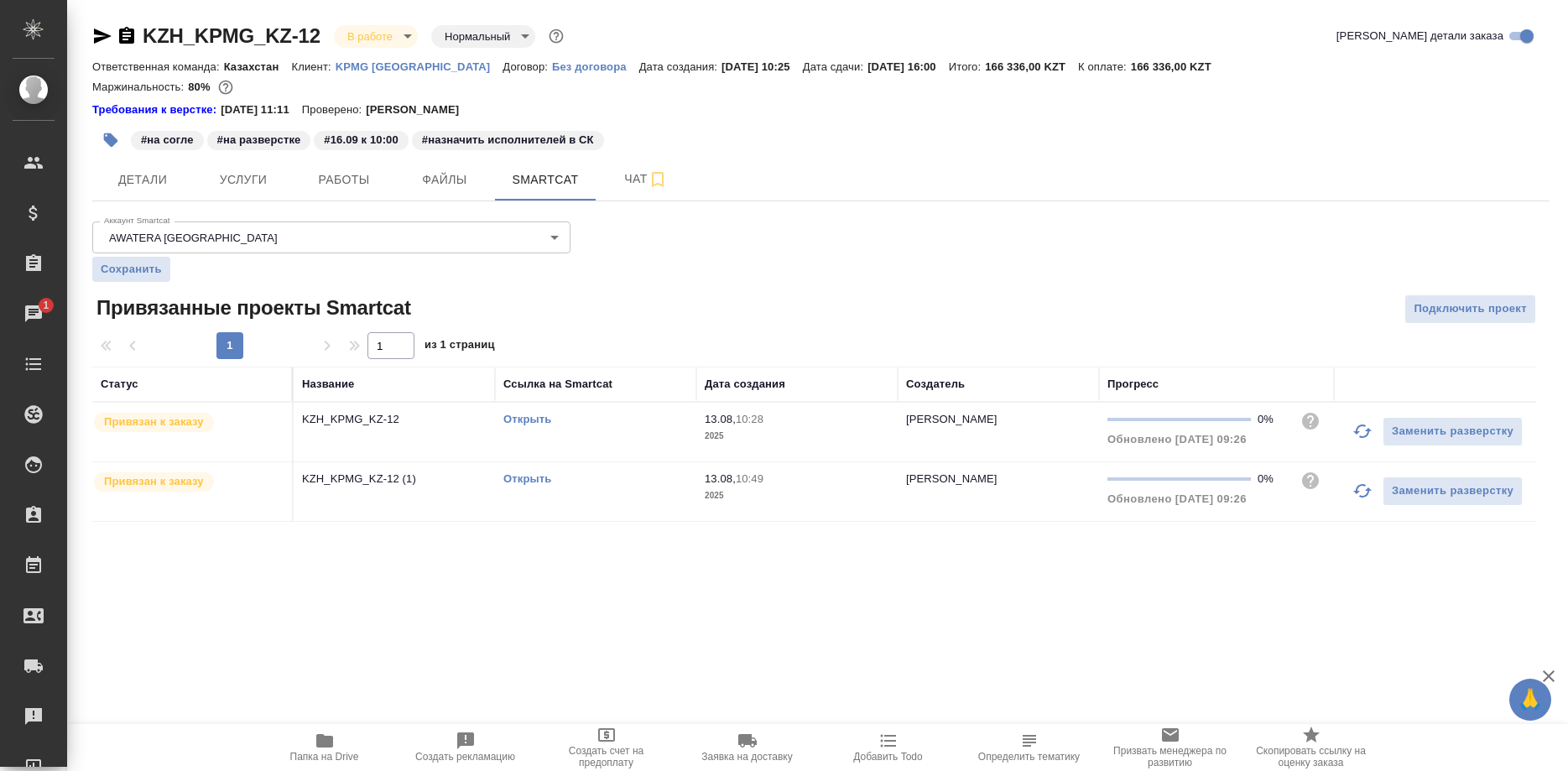
click at [504, 418] on link "Открыть" at bounding box center [527, 419] width 47 height 12
click at [532, 477] on link "Открыть" at bounding box center [527, 478] width 47 height 12
click at [352, 178] on span "Работы" at bounding box center [345, 180] width 81 height 21
